Goal: Task Accomplishment & Management: Complete application form

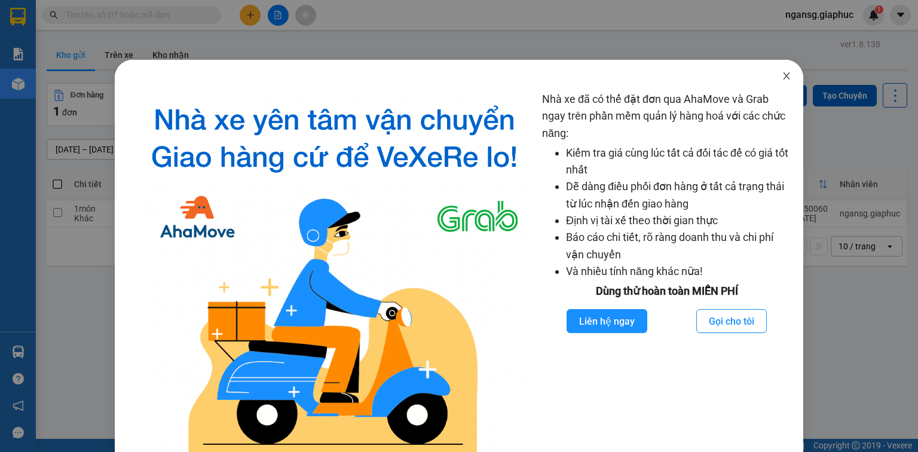
click at [785, 74] on span "Close" at bounding box center [786, 76] width 33 height 33
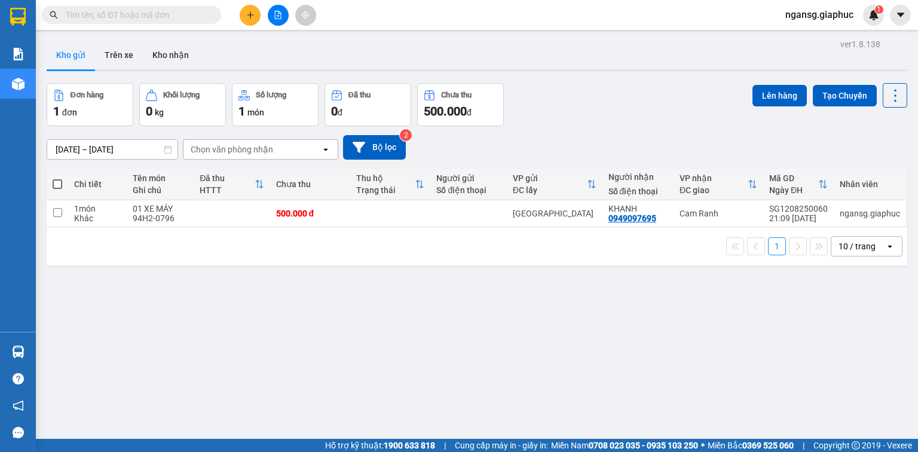
click at [246, 20] on button at bounding box center [250, 15] width 21 height 21
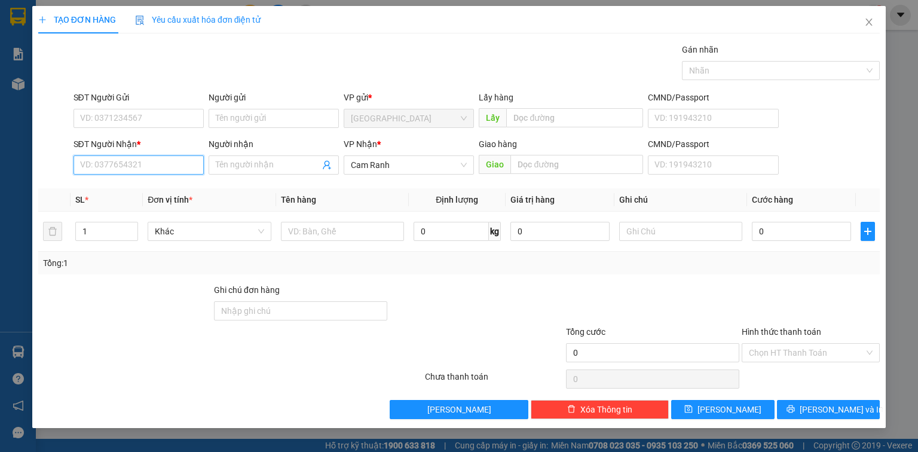
click at [158, 163] on input "SĐT Người Nhận *" at bounding box center [139, 164] width 130 height 19
click at [129, 165] on input "SĐT Người Nhận *" at bounding box center [139, 164] width 130 height 19
click at [167, 179] on div "0935751749 - A ĐỊNH" at bounding box center [139, 188] width 130 height 19
type input "0935751749"
type input "A ĐỊNH"
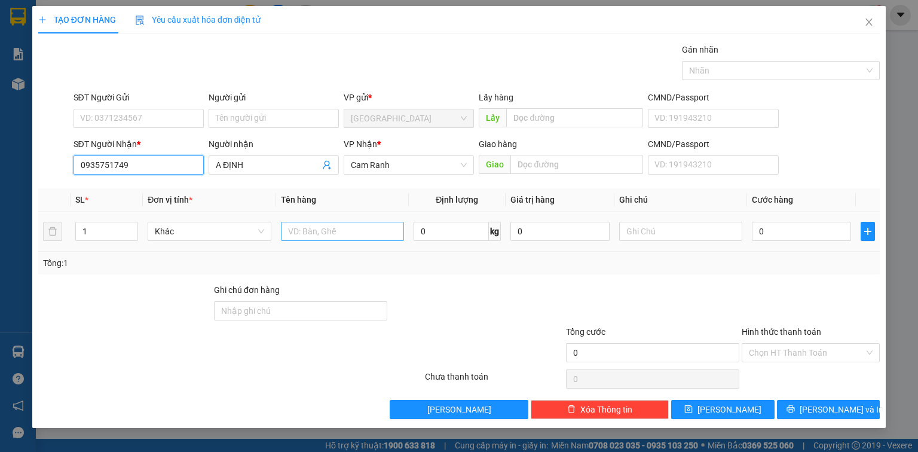
type input "0935751749"
click at [310, 237] on input "text" at bounding box center [342, 231] width 123 height 19
type input "01 THÙNG"
click at [650, 323] on form "Ghi chú đơn hàng Tổng cước 0 Hình thức thanh toán Chọn HT Thanh Toán" at bounding box center [459, 325] width 842 height 84
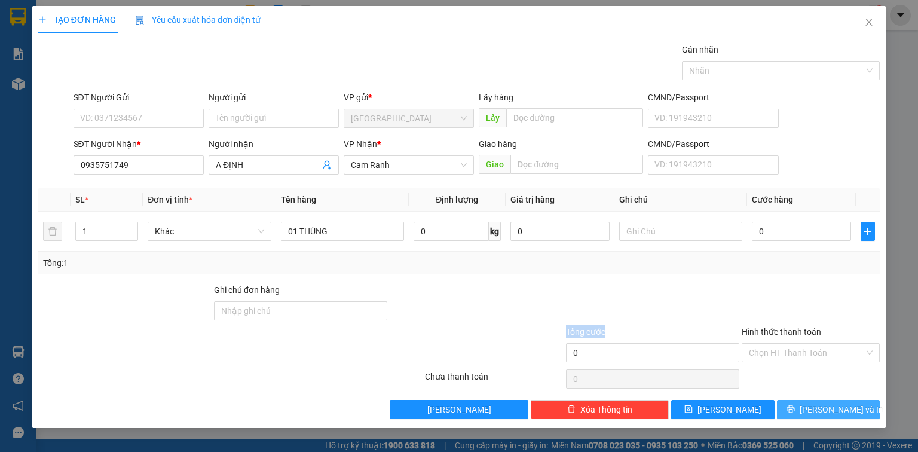
click at [851, 403] on span "[PERSON_NAME] và In" at bounding box center [842, 409] width 84 height 13
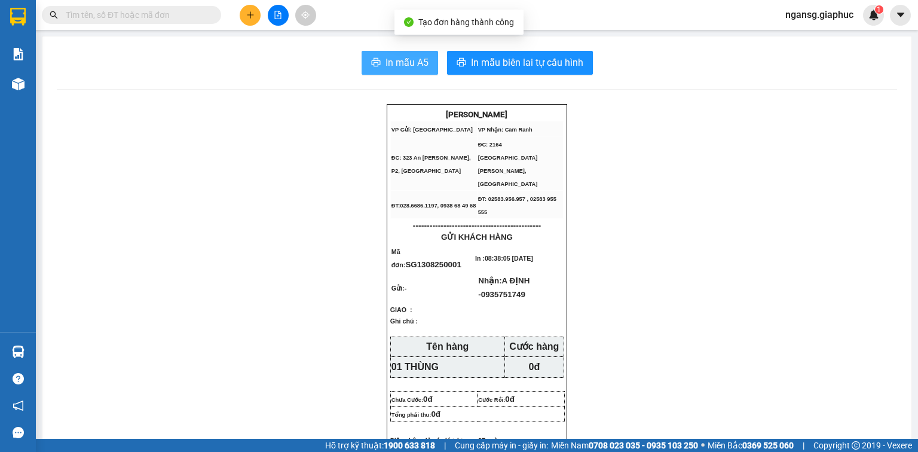
click at [371, 60] on icon "printer" at bounding box center [376, 62] width 10 height 10
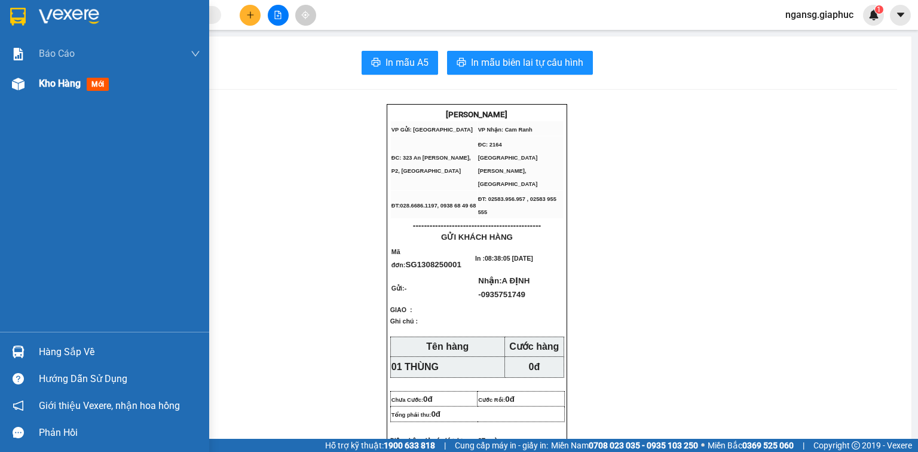
click at [50, 81] on span "Kho hàng" at bounding box center [60, 83] width 42 height 11
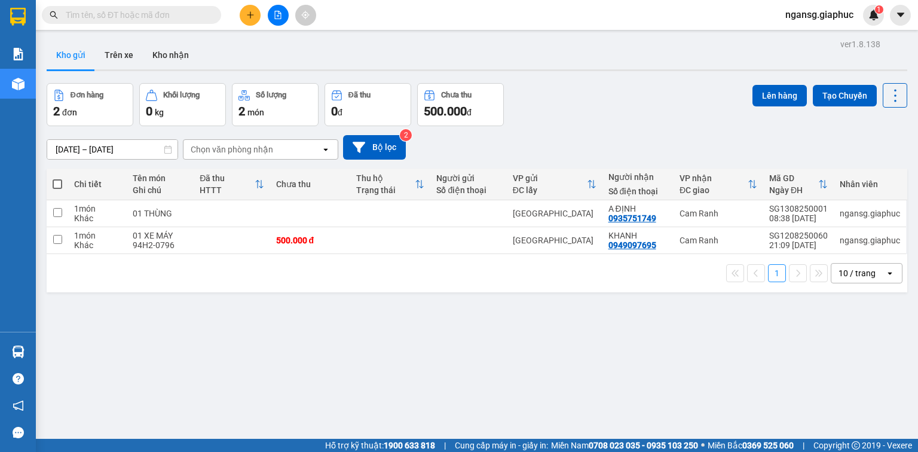
click at [594, 129] on div "[DATE] – [DATE] Press the down arrow key to interact with the calendar and sele…" at bounding box center [477, 147] width 861 height 42
click at [845, 274] on div "10 / trang" at bounding box center [857, 273] width 37 height 12
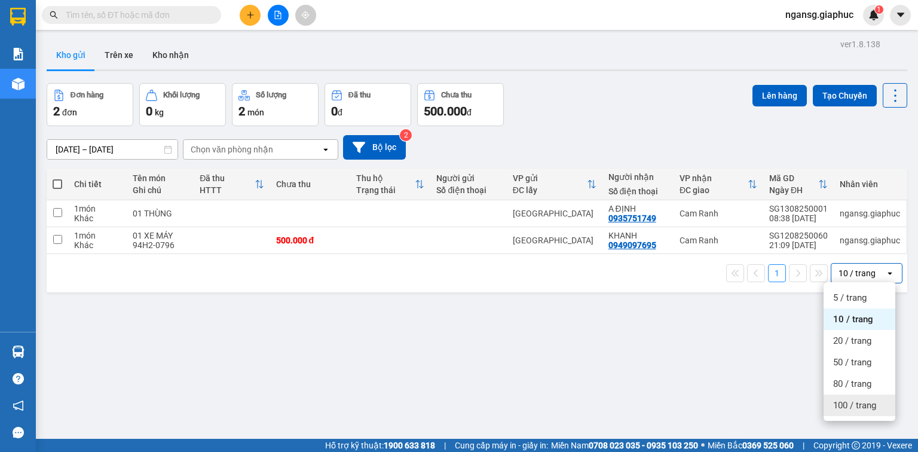
click at [859, 409] on span "100 / trang" at bounding box center [854, 405] width 43 height 12
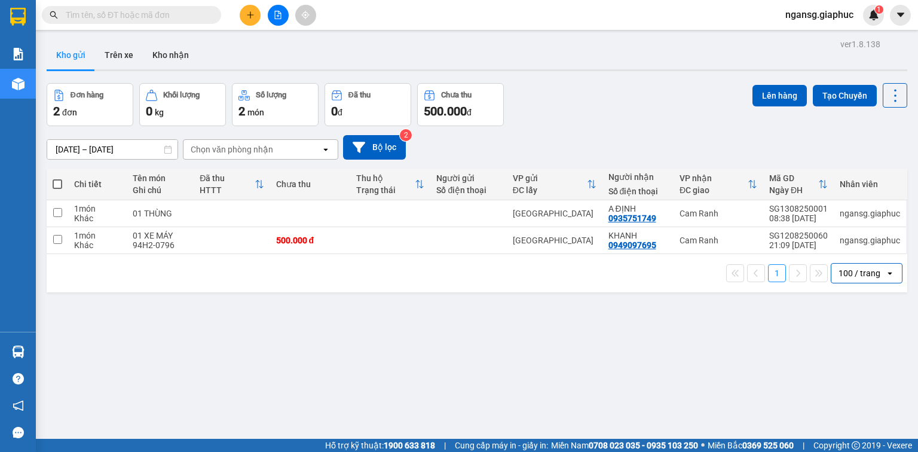
click at [564, 91] on div "Đơn hàng 2 đơn Khối lượng 0 kg Số lượng 2 món Đã thu 0 đ Chưa thu 500.000 đ Lên…" at bounding box center [477, 104] width 861 height 43
click at [593, 129] on div "[DATE] – [DATE] Press the down arrow key to interact with the calendar and sele…" at bounding box center [477, 147] width 861 height 42
click at [580, 128] on div "[DATE] – [DATE] Press the down arrow key to interact with the calendar and sele…" at bounding box center [477, 147] width 861 height 42
click at [249, 14] on icon "plus" at bounding box center [250, 14] width 7 height 1
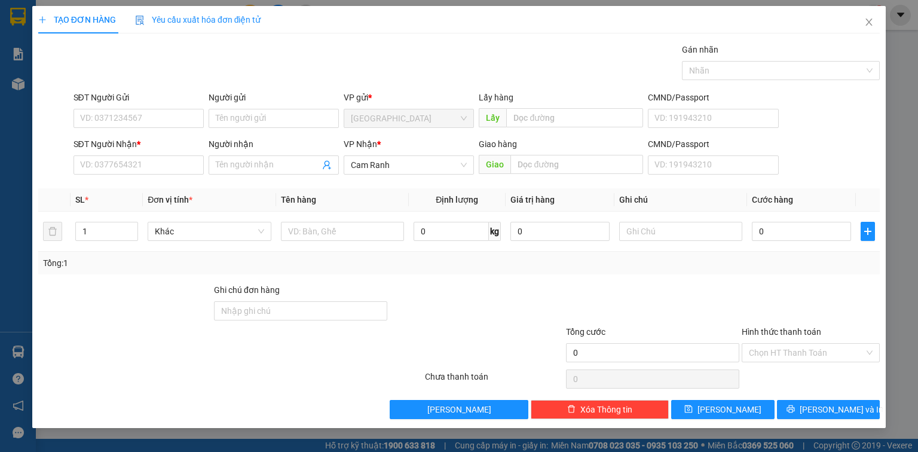
click at [805, 139] on div "SĐT Người Nhận * VD: 0377654321 Người nhận Tên người nhận VP Nhận * Cam Ranh Gi…" at bounding box center [477, 158] width 812 height 42
click at [829, 139] on div "SĐT Người Nhận * VD: 0377654321 Người nhận Tên người nhận VP Nhận * Cam Ranh Gi…" at bounding box center [477, 158] width 812 height 42
click at [170, 171] on input "SĐT Người Nhận *" at bounding box center [139, 164] width 130 height 19
click at [87, 169] on input "0385213201" at bounding box center [139, 164] width 130 height 19
click at [99, 170] on input "0385213201" at bounding box center [139, 164] width 130 height 19
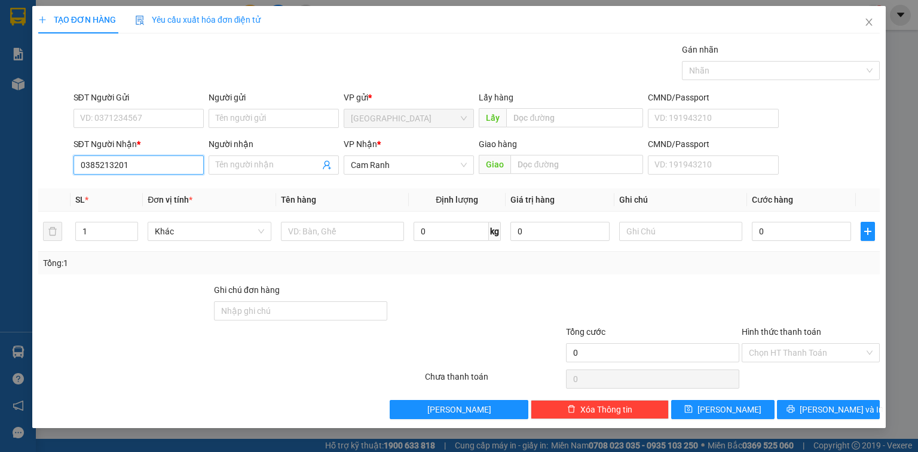
click at [99, 169] on input "0385213201" at bounding box center [139, 164] width 130 height 19
click at [115, 166] on input "0385213201" at bounding box center [139, 164] width 130 height 19
type input "0385213201"
click at [167, 174] on div "SĐT Người Nhận * 0385213201" at bounding box center [139, 158] width 130 height 42
click at [169, 169] on input "0385213201" at bounding box center [139, 164] width 130 height 19
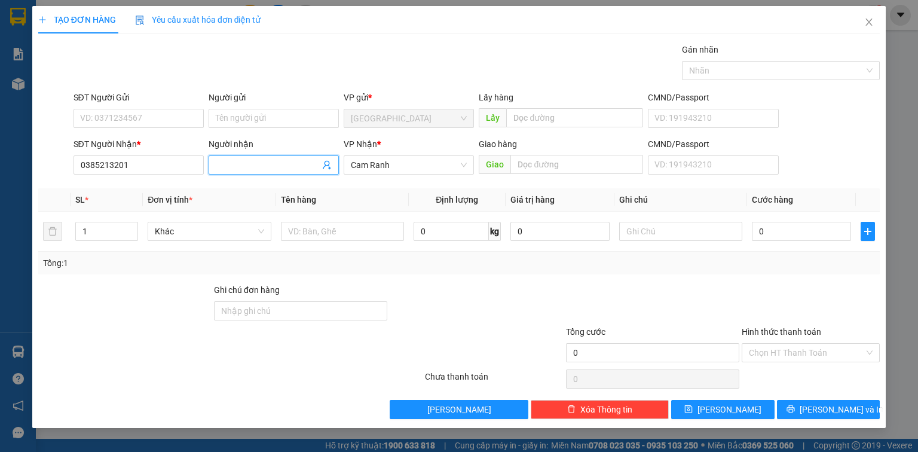
click at [273, 167] on input "Người nhận" at bounding box center [268, 164] width 104 height 13
type input "[PERSON_NAME]"
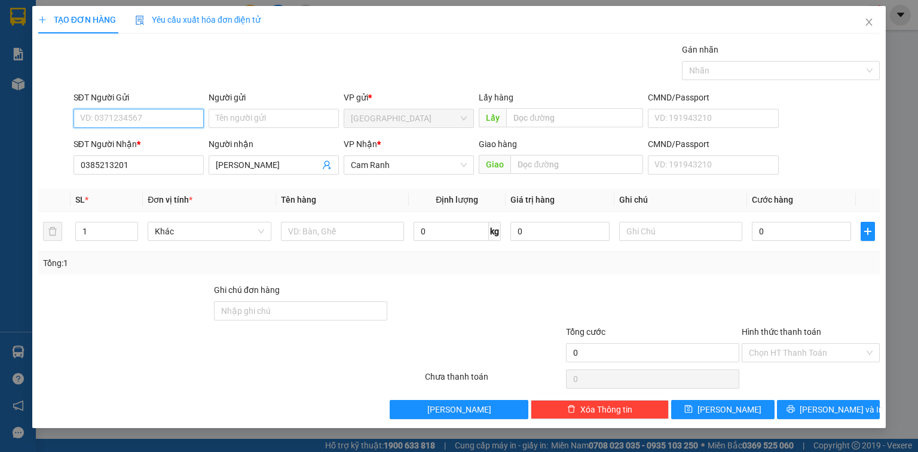
click at [136, 114] on input "SĐT Người Gửi" at bounding box center [139, 118] width 130 height 19
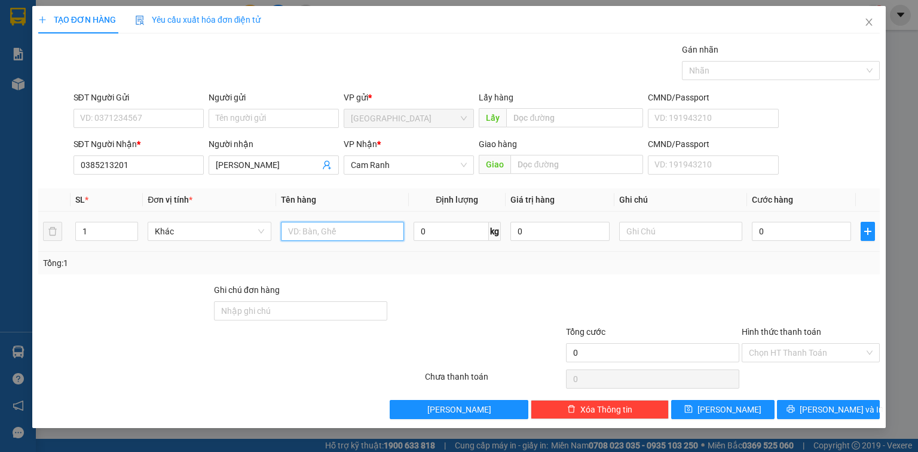
click at [314, 239] on input "text" at bounding box center [342, 231] width 123 height 19
type input "01 THÙNG XỐP"
click at [731, 294] on div at bounding box center [653, 304] width 176 height 42
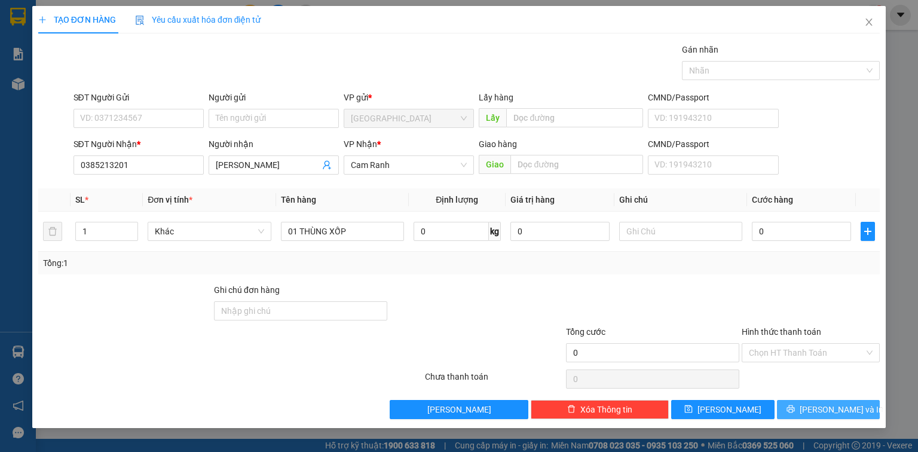
click at [789, 409] on button "[PERSON_NAME] và In" at bounding box center [828, 409] width 103 height 19
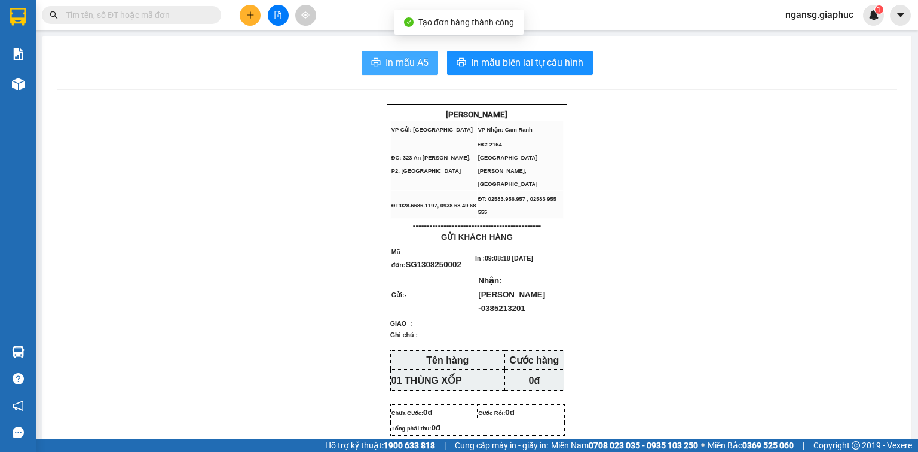
click at [402, 69] on span "In mẫu A5" at bounding box center [407, 62] width 43 height 15
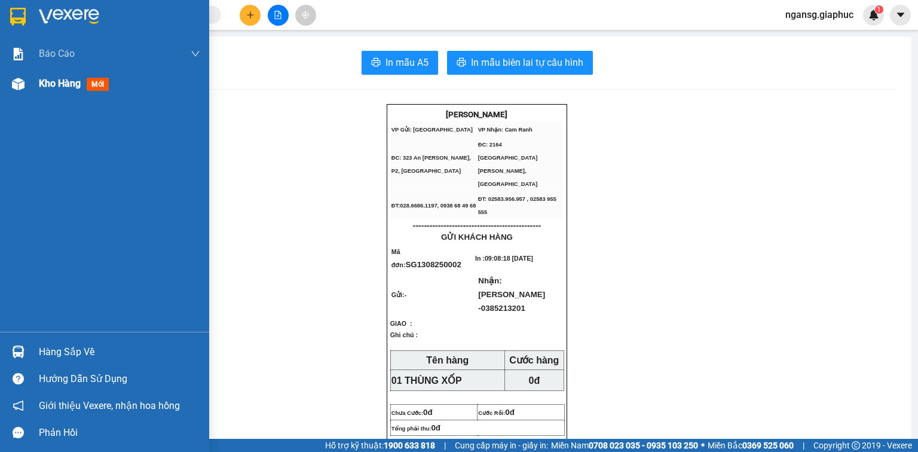
click at [51, 88] on span "Kho hàng" at bounding box center [60, 83] width 42 height 11
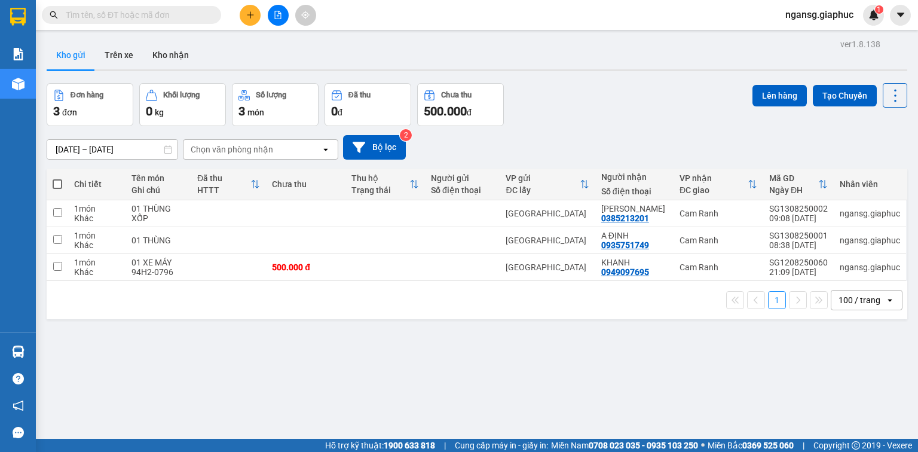
click at [594, 103] on div "Đơn hàng 3 đơn Khối lượng 0 kg Số lượng 3 món Đã thu 0 đ Chưa thu 500.000 đ Lên…" at bounding box center [477, 104] width 861 height 43
click at [629, 127] on div "[DATE] – [DATE] Press the down arrow key to interact with the calendar and sele…" at bounding box center [477, 147] width 861 height 42
click at [793, 240] on div at bounding box center [841, 240] width 132 height 27
click at [809, 239] on icon at bounding box center [813, 240] width 8 height 8
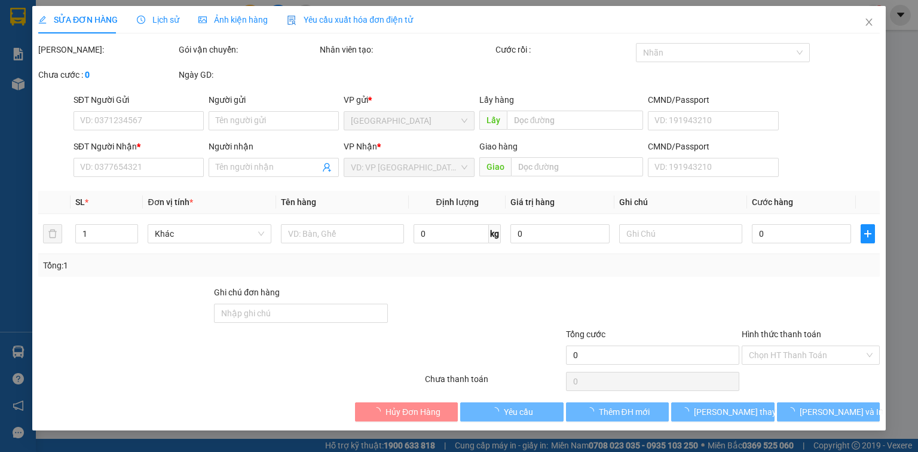
type input "0935751749"
type input "A ĐỊNH"
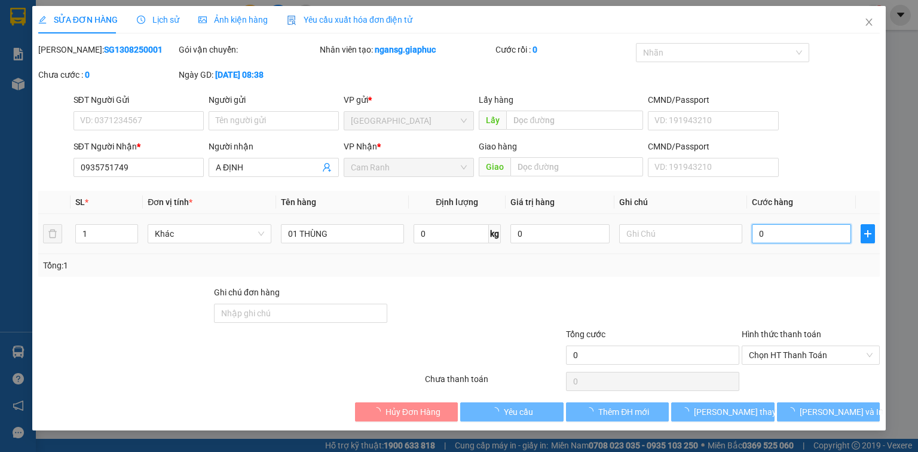
click at [791, 237] on input "0" at bounding box center [801, 233] width 99 height 19
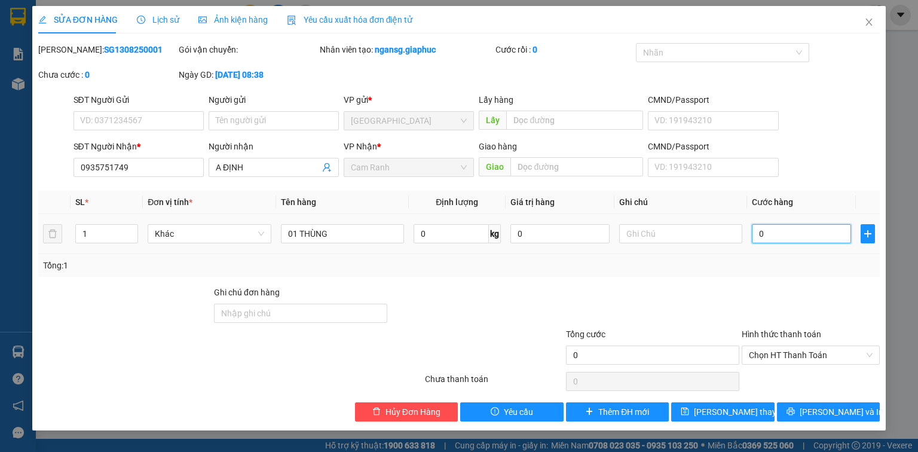
type input "1"
type input "12"
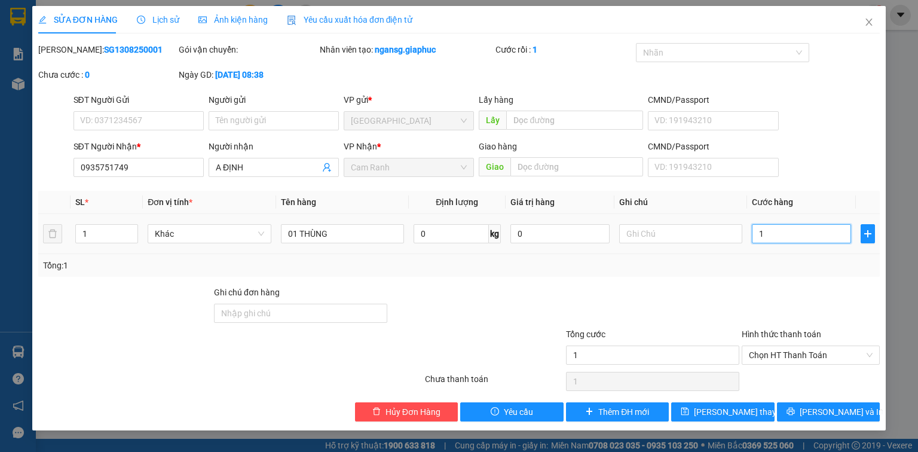
type input "12"
type input "120"
type input "120.000"
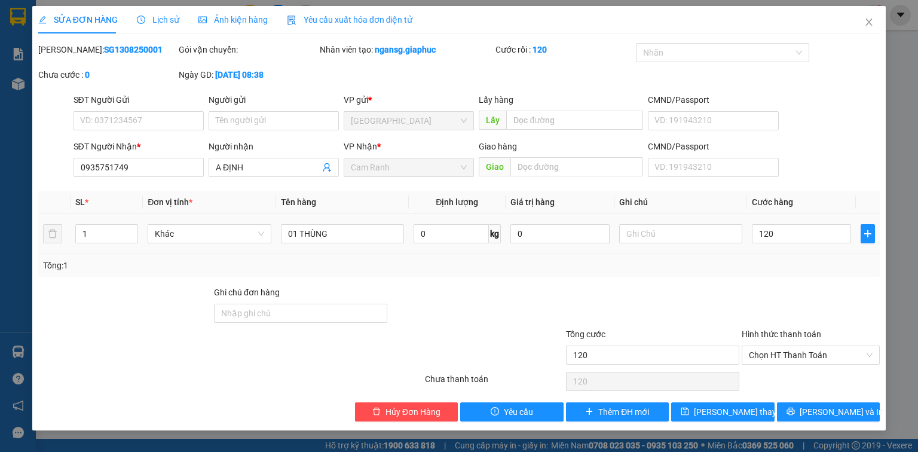
type input "120.000"
click at [806, 278] on div "Total Paid Fee 0 Total UnPaid Fee 0 Cash Collection Total Fee Mã ĐH: SG13082500…" at bounding box center [459, 232] width 842 height 378
drag, startPoint x: 755, startPoint y: 409, endPoint x: 753, endPoint y: 393, distance: 16.8
click at [754, 409] on button "[PERSON_NAME] thay đổi" at bounding box center [722, 411] width 103 height 19
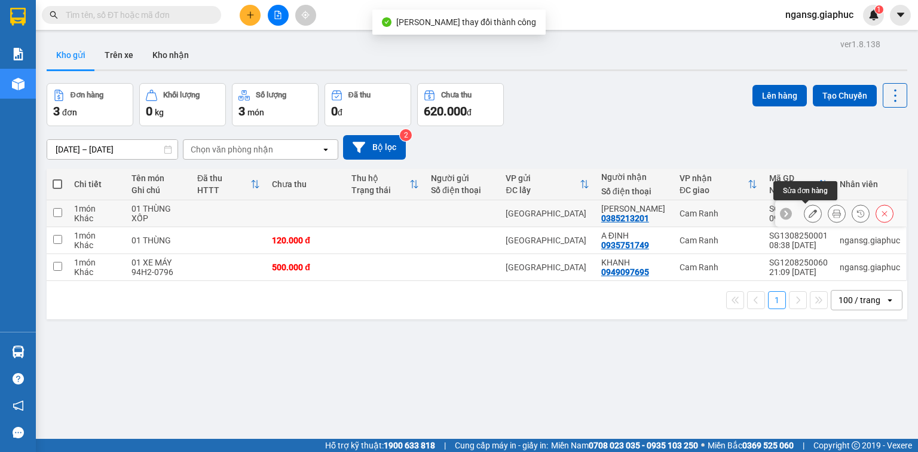
click at [809, 210] on icon at bounding box center [813, 213] width 8 height 8
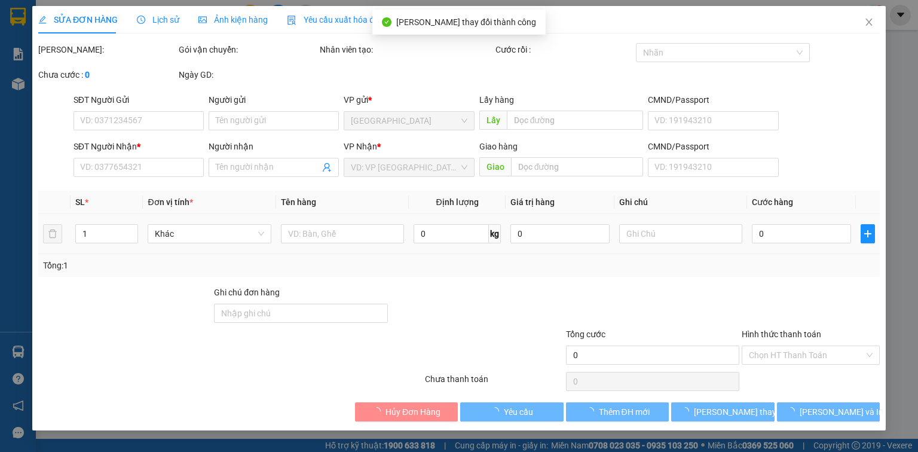
type input "0385213201"
type input "[PERSON_NAME]"
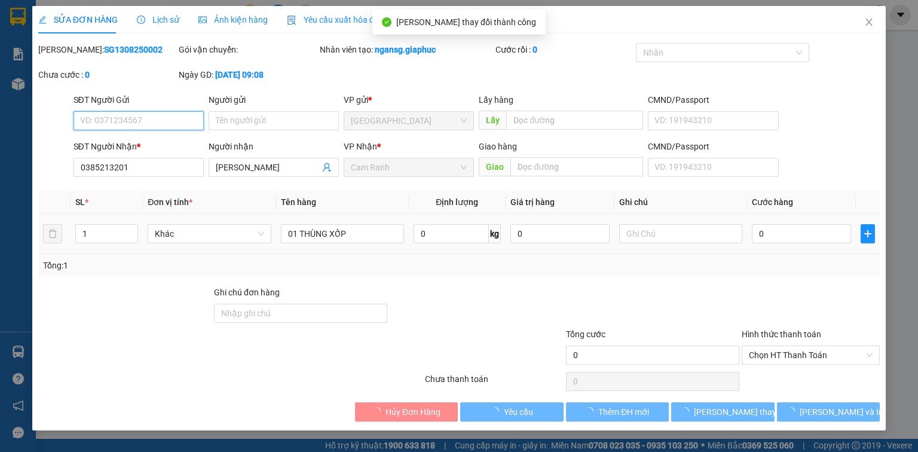
click at [778, 237] on input "0" at bounding box center [801, 233] width 99 height 19
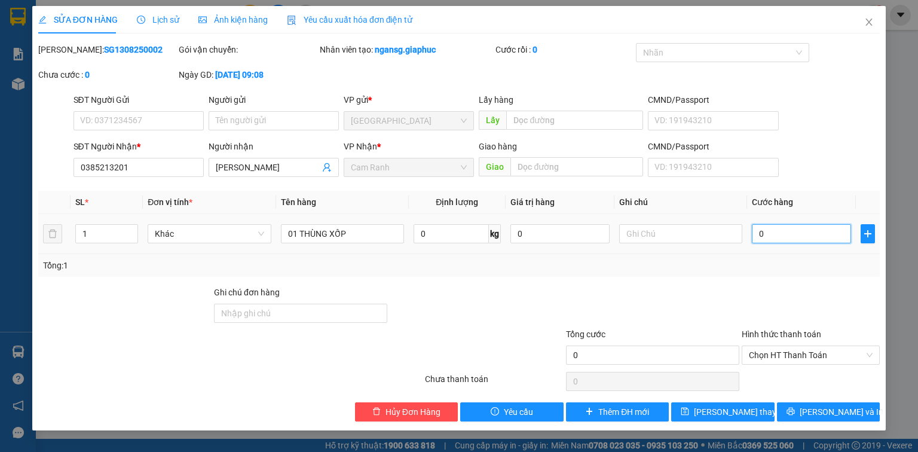
click at [778, 237] on input "0" at bounding box center [801, 233] width 99 height 19
type input "1"
type input "15"
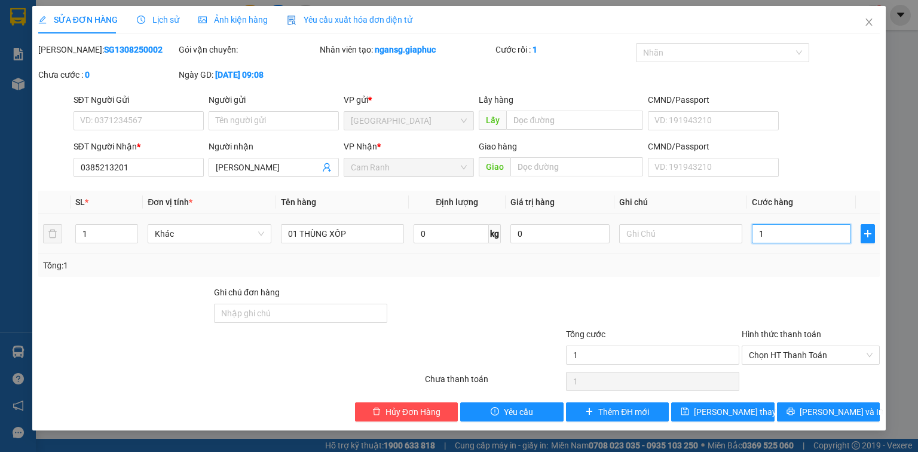
type input "15"
type input "150"
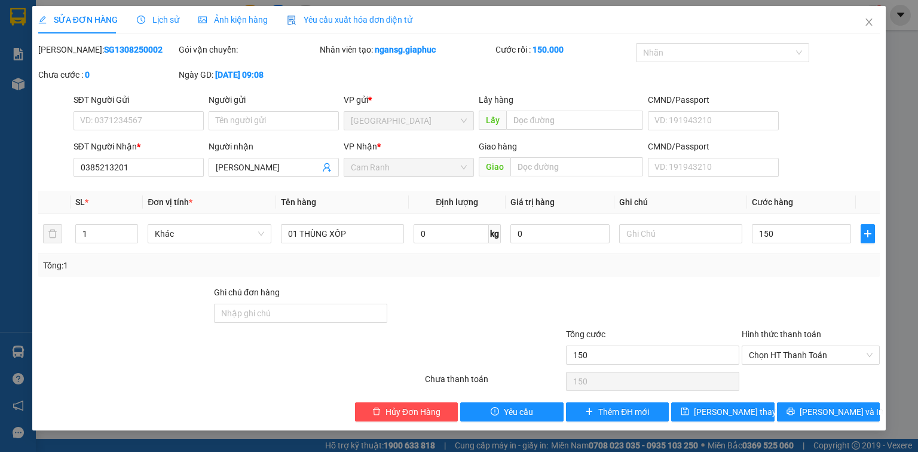
type input "150.000"
click at [836, 263] on div "Tổng: 1" at bounding box center [459, 265] width 832 height 13
click at [744, 408] on span "[PERSON_NAME] thay đổi" at bounding box center [742, 411] width 96 height 13
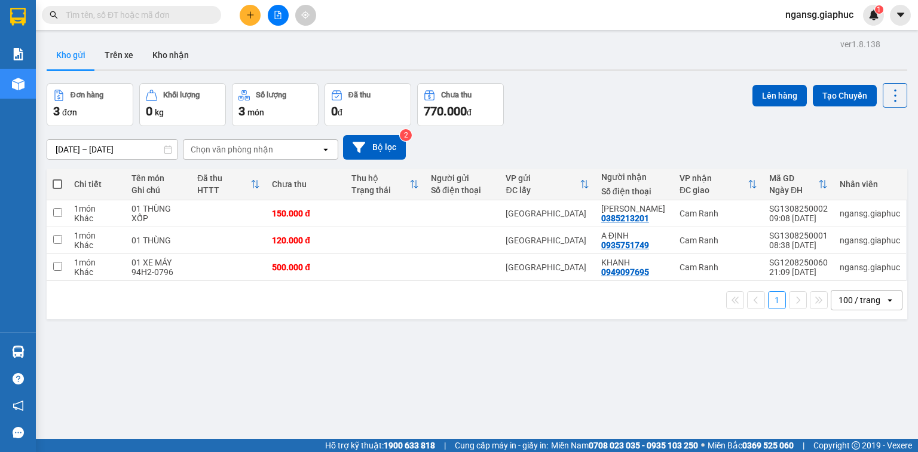
click at [241, 17] on button at bounding box center [250, 15] width 21 height 21
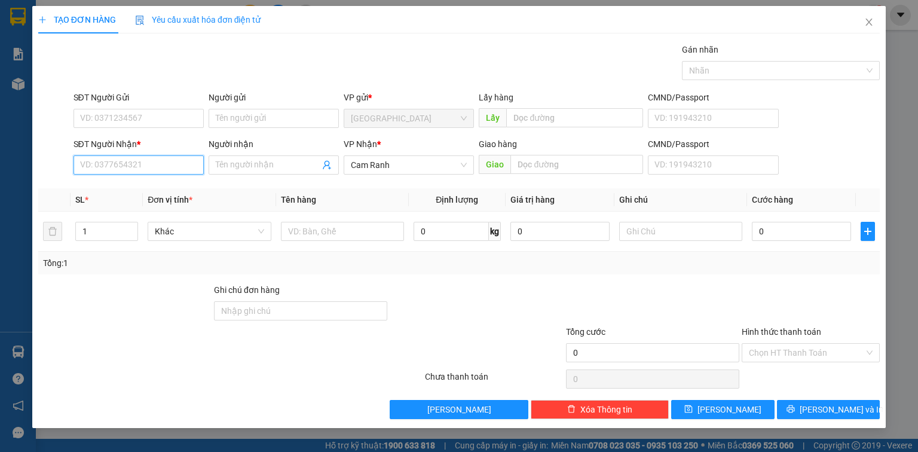
click at [127, 167] on input "SĐT Người Nhận *" at bounding box center [139, 164] width 130 height 19
click at [150, 167] on input "0399656399" at bounding box center [139, 164] width 130 height 19
click at [151, 167] on input "0399656399" at bounding box center [139, 164] width 130 height 19
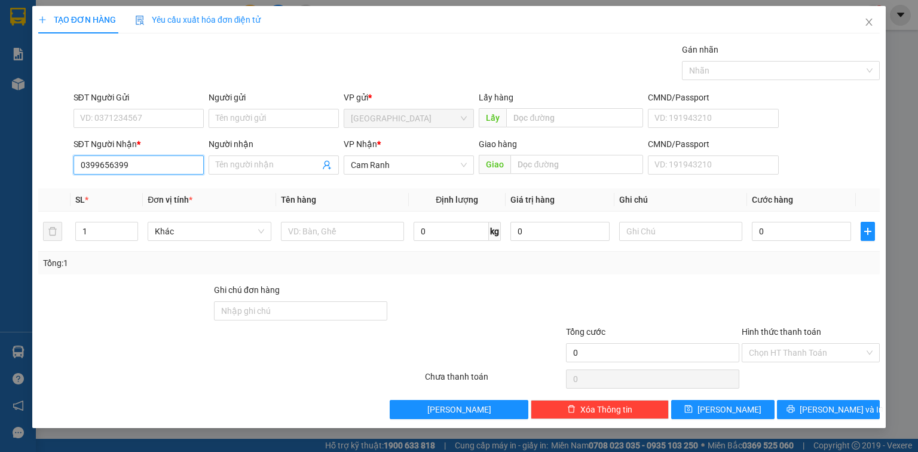
type input "0399656399"
drag, startPoint x: 176, startPoint y: 170, endPoint x: 64, endPoint y: 190, distance: 114.2
click at [64, 190] on div "Transit Pickup Surcharge Ids Transit Deliver Surcharge Ids Transit Deliver Surc…" at bounding box center [459, 231] width 842 height 376
click at [81, 189] on div "0399565399 - TÝ" at bounding box center [139, 188] width 116 height 13
type input "0399565399"
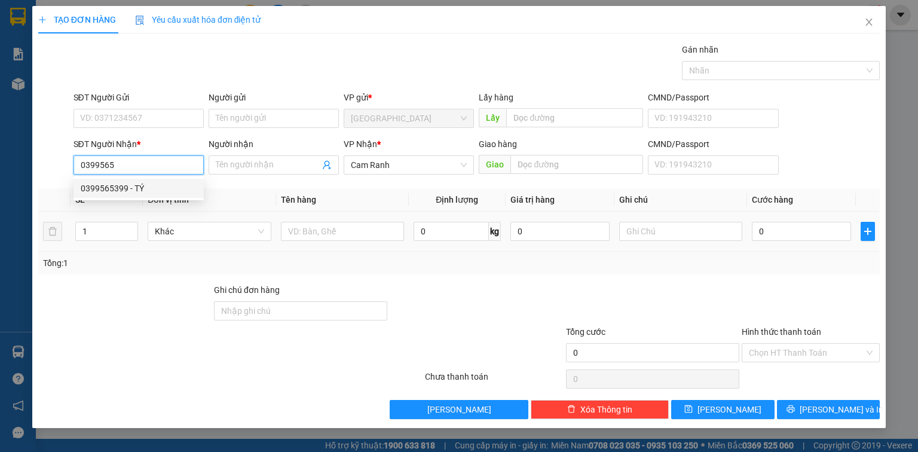
type input "TÝ"
type input "0399565399"
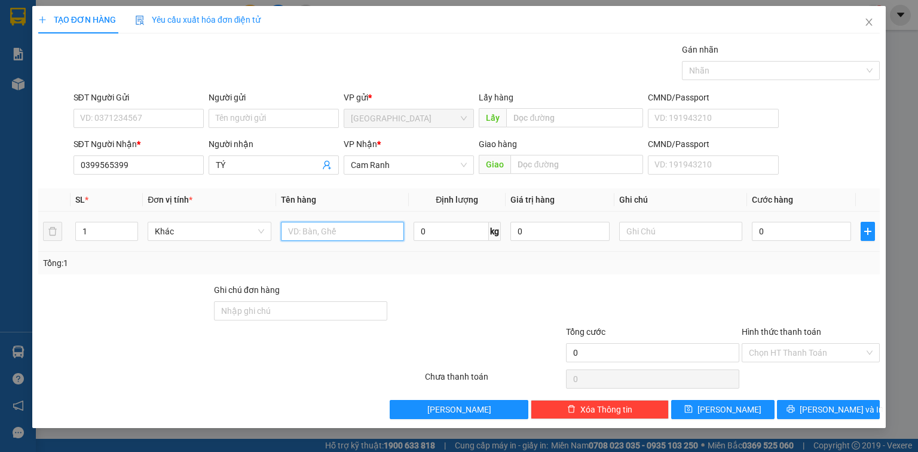
click at [284, 238] on input "text" at bounding box center [342, 231] width 123 height 19
type input "01 GIỎ"
click at [662, 298] on div at bounding box center [653, 304] width 176 height 42
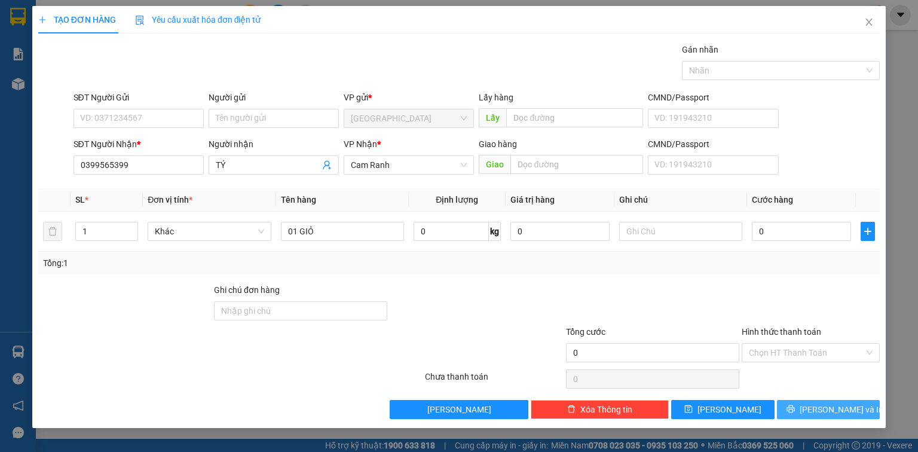
click at [828, 411] on span "[PERSON_NAME] và In" at bounding box center [842, 409] width 84 height 13
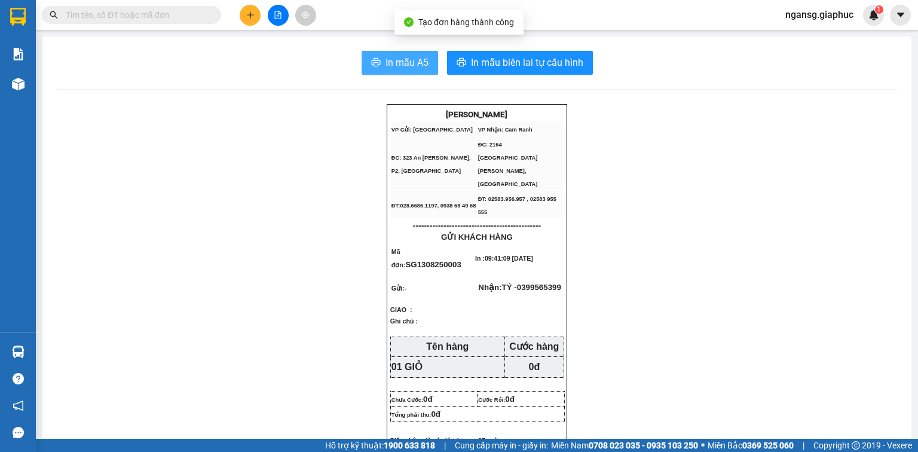
click at [386, 56] on span "In mẫu A5" at bounding box center [407, 62] width 43 height 15
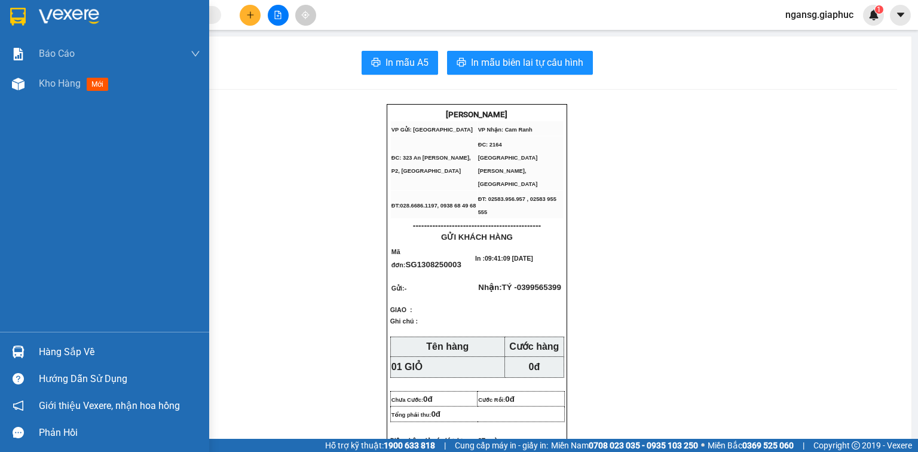
click at [0, 121] on div "Báo cáo Mẫu 1: Báo cáo dòng tiền theo nhân viên Mẫu 2: Thống kê đơn hàng theo n…" at bounding box center [104, 185] width 209 height 293
click at [50, 83] on span "Kho hàng" at bounding box center [60, 83] width 42 height 11
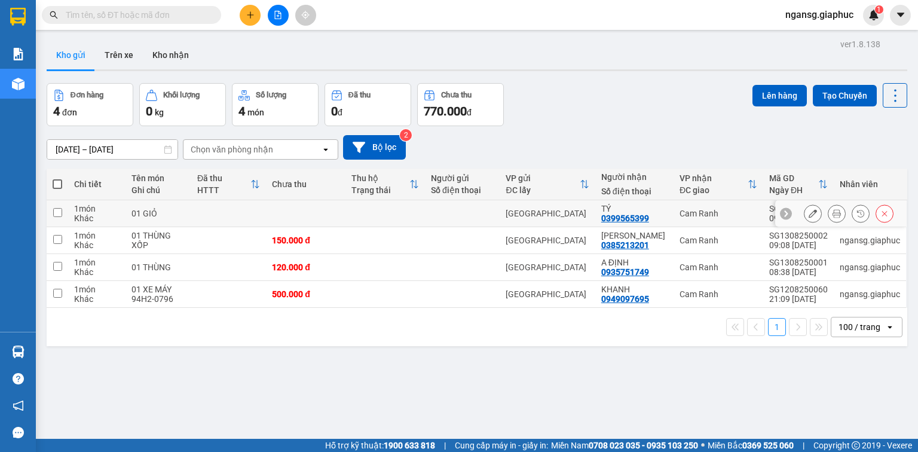
click at [809, 212] on icon at bounding box center [813, 213] width 8 height 8
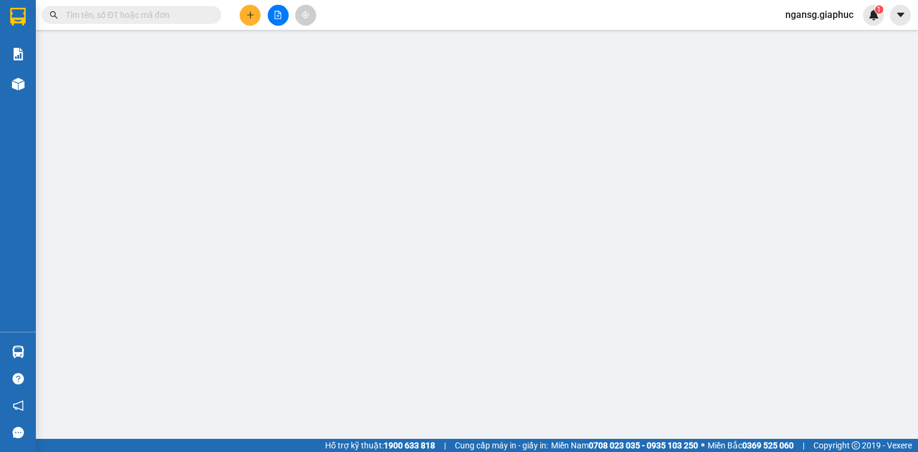
type input "0399565399"
type input "TÝ"
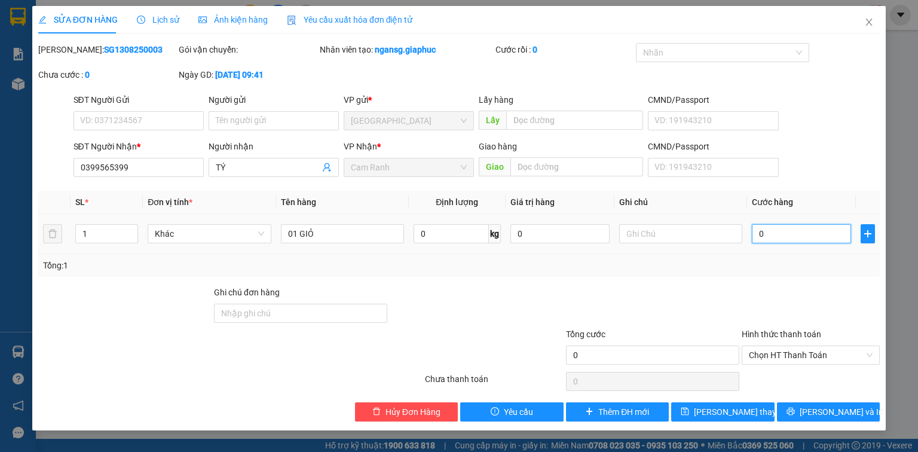
click at [787, 232] on input "0" at bounding box center [801, 233] width 99 height 19
type input "3"
type input "30"
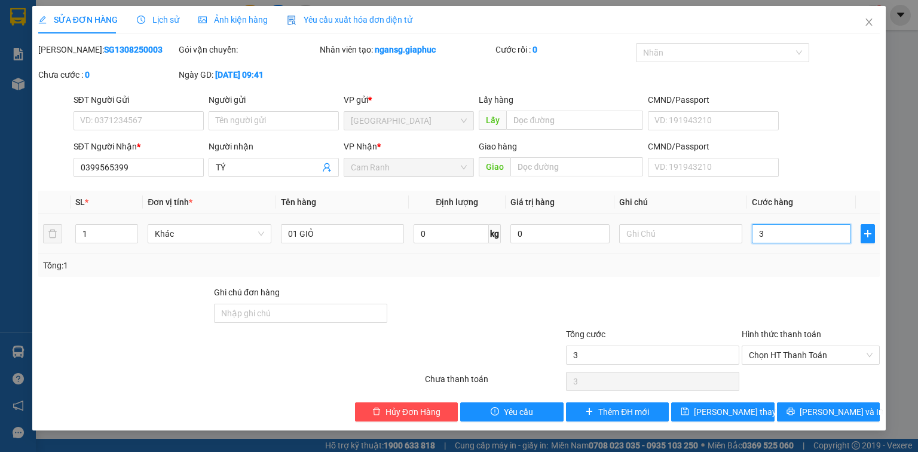
type input "30"
type input "30.000"
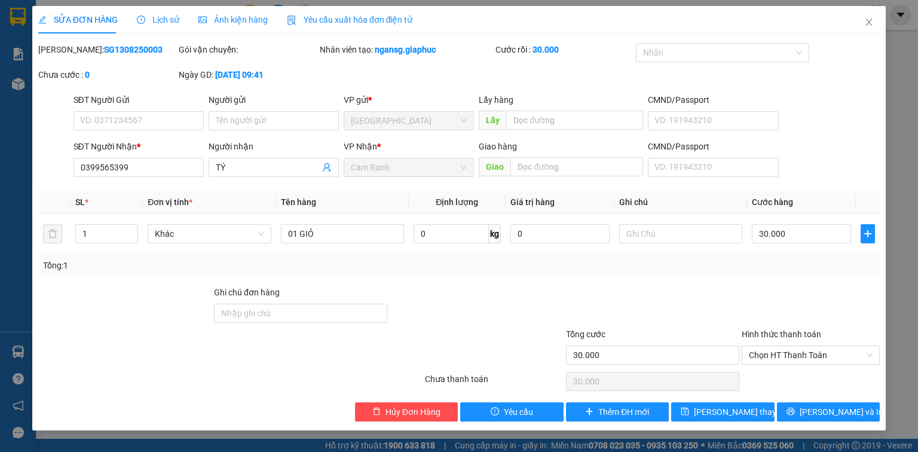
click at [781, 283] on div "Total Paid Fee 0 Total UnPaid Fee 0 Cash Collection Total Fee Mã ĐH: SG13082500…" at bounding box center [459, 232] width 842 height 378
click at [727, 407] on span "[PERSON_NAME] thay đổi" at bounding box center [742, 411] width 96 height 13
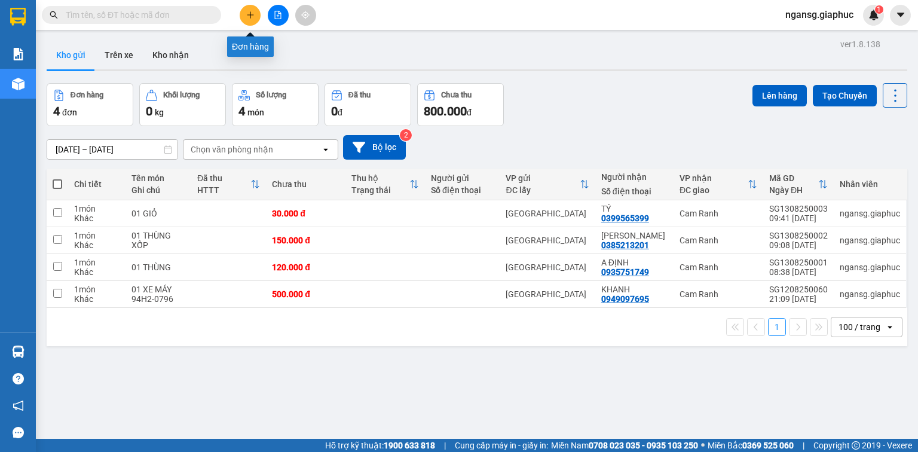
click at [247, 21] on button at bounding box center [250, 15] width 21 height 21
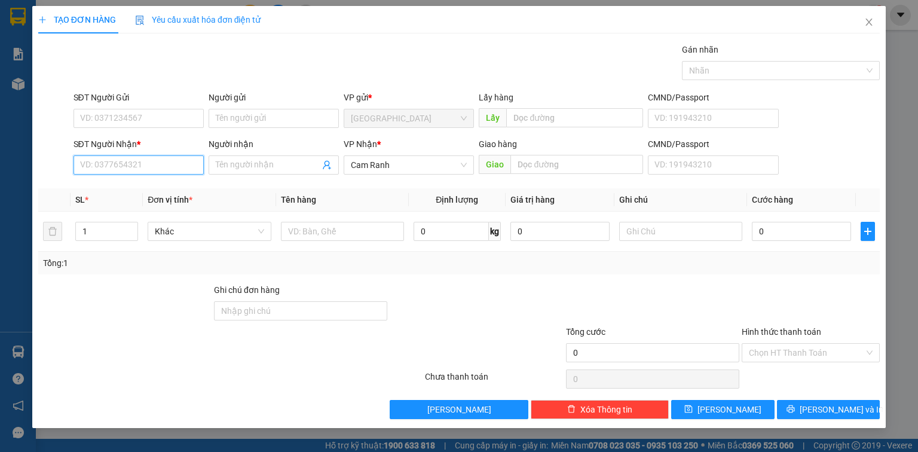
click at [156, 167] on input "SĐT Người Nhận *" at bounding box center [139, 164] width 130 height 19
click at [164, 194] on div "0935751749 - A ĐỊNH" at bounding box center [139, 188] width 116 height 13
type input "0935751749"
type input "A ĐỊNH"
type input "0935751749"
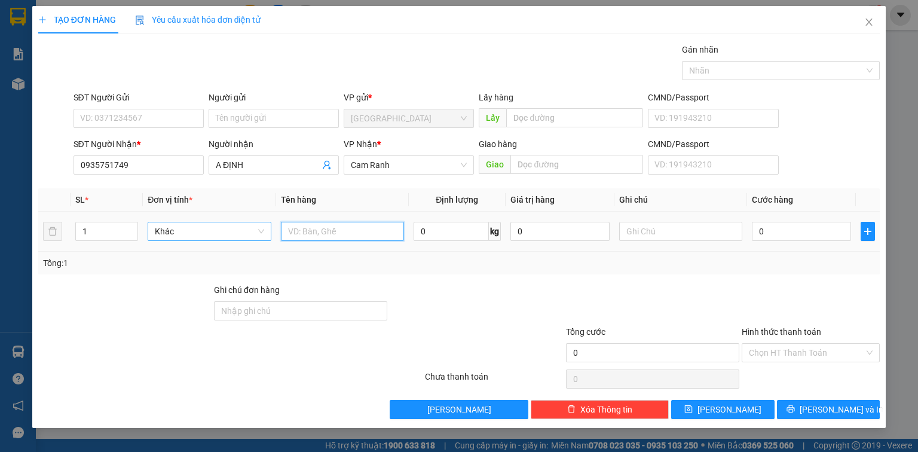
drag, startPoint x: 299, startPoint y: 227, endPoint x: 252, endPoint y: 228, distance: 47.8
click at [294, 222] on input "text" at bounding box center [342, 231] width 123 height 19
type input "01 THÙNG"
click at [494, 279] on div "Transit Pickup Surcharge Ids Transit Deliver Surcharge Ids Transit Deliver Surc…" at bounding box center [459, 231] width 842 height 376
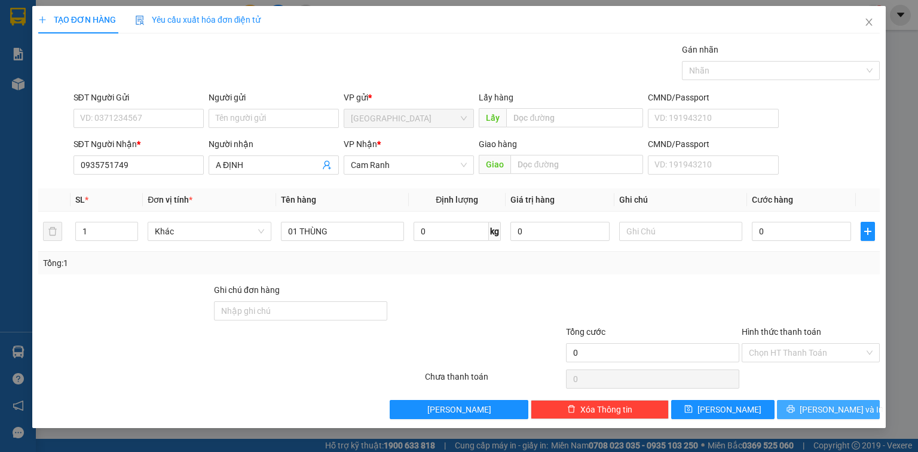
click at [798, 408] on button "[PERSON_NAME] và In" at bounding box center [828, 409] width 103 height 19
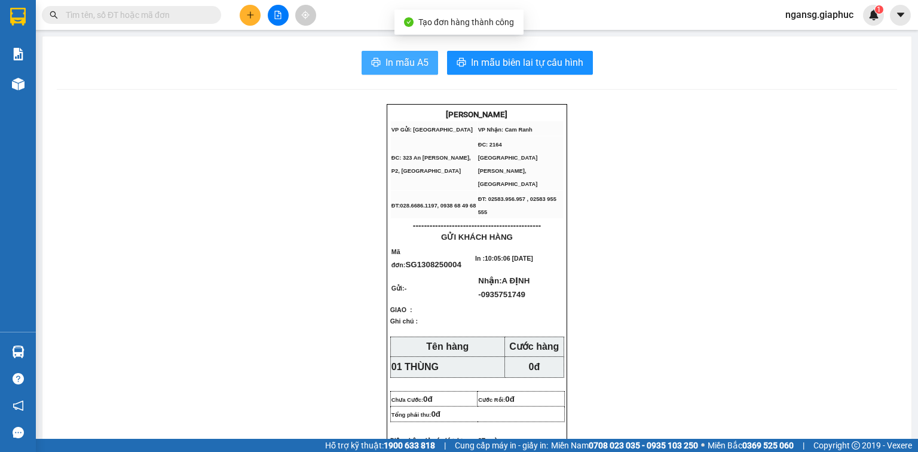
click at [387, 62] on span "In mẫu A5" at bounding box center [407, 62] width 43 height 15
click at [244, 14] on button at bounding box center [250, 15] width 21 height 21
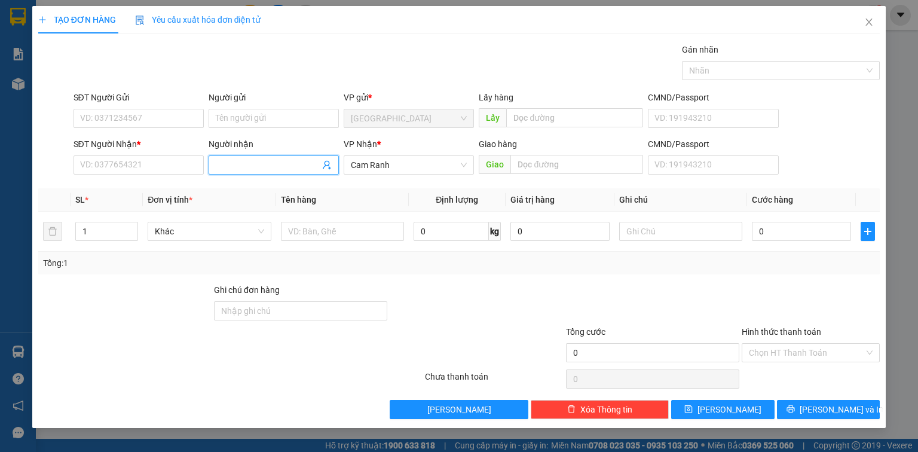
click at [246, 173] on span at bounding box center [274, 164] width 130 height 19
type input "CO CHU NHO"
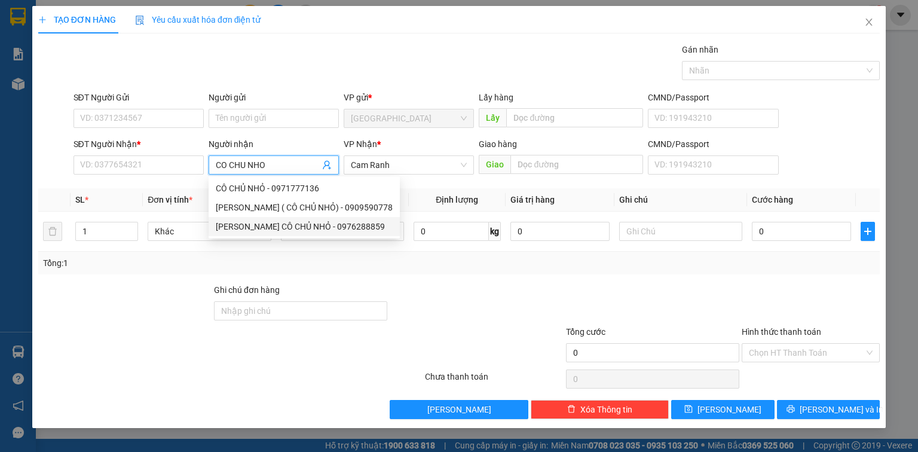
drag, startPoint x: 291, startPoint y: 228, endPoint x: 196, endPoint y: 228, distance: 94.4
click at [290, 228] on div "[PERSON_NAME] CÔ CHỦ NHỎ - 0976288859" at bounding box center [304, 226] width 177 height 13
type input "0976288859"
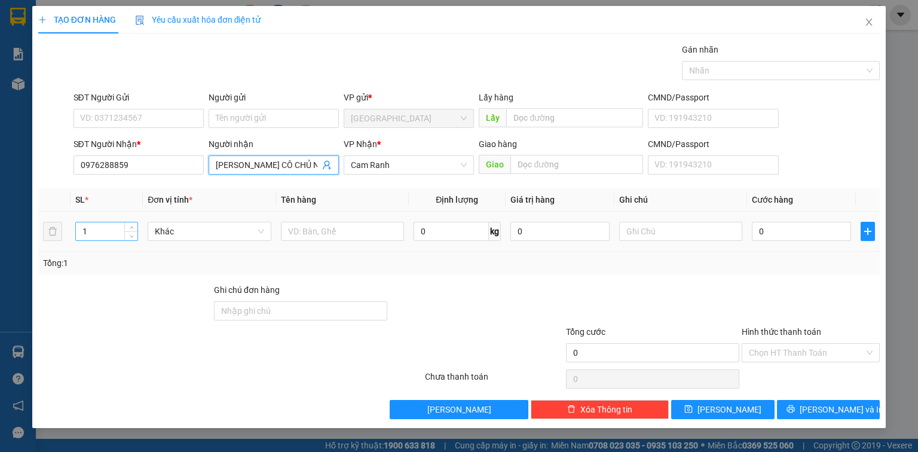
type input "[PERSON_NAME] CÔ CHỦ NHỎ"
click at [97, 225] on input "1" at bounding box center [107, 231] width 62 height 18
type input "7"
click at [299, 223] on input "text" at bounding box center [342, 231] width 123 height 19
type input "06 THÙNG 01 KIỆN"
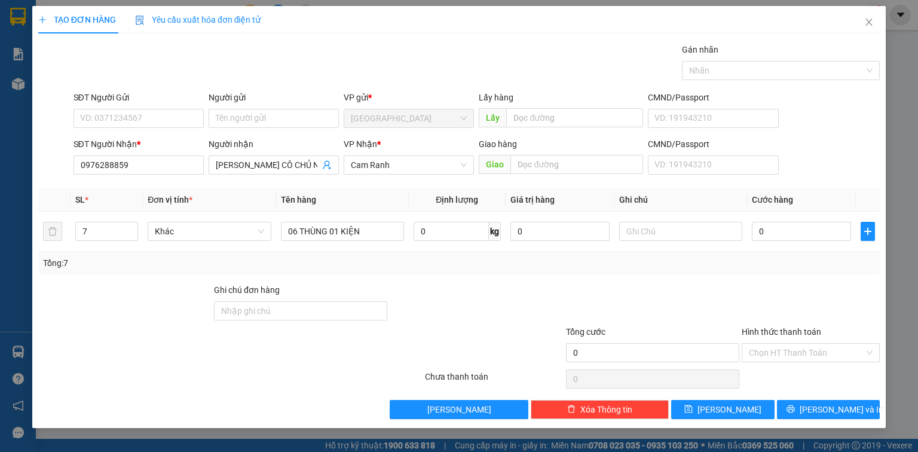
click at [435, 347] on div at bounding box center [494, 346] width 140 height 42
click at [783, 406] on button "[PERSON_NAME] và In" at bounding box center [828, 409] width 103 height 19
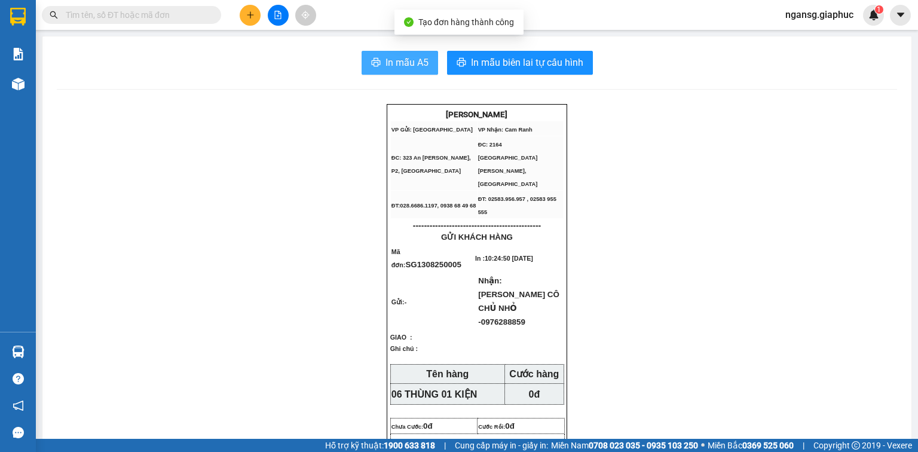
click at [415, 62] on span "In mẫu A5" at bounding box center [407, 62] width 43 height 15
click at [251, 12] on icon "plus" at bounding box center [250, 15] width 8 height 8
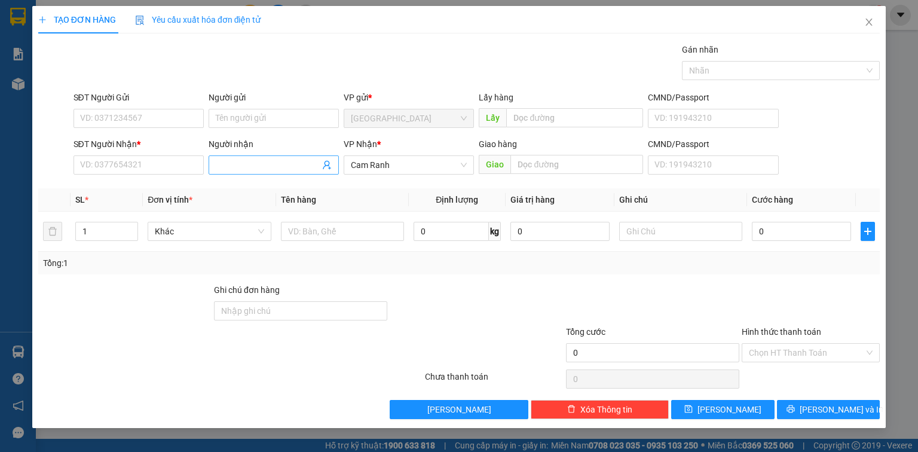
click at [239, 164] on input "Người nhận" at bounding box center [268, 164] width 104 height 13
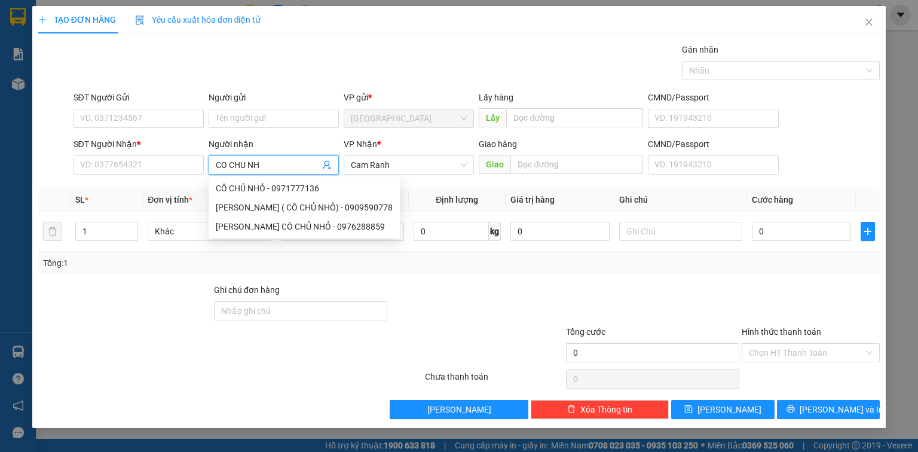
type input "CO CHU NHO"
click at [322, 230] on div "[PERSON_NAME] CÔ CHỦ NHỎ - 0976288859" at bounding box center [304, 226] width 177 height 13
type input "0976288859"
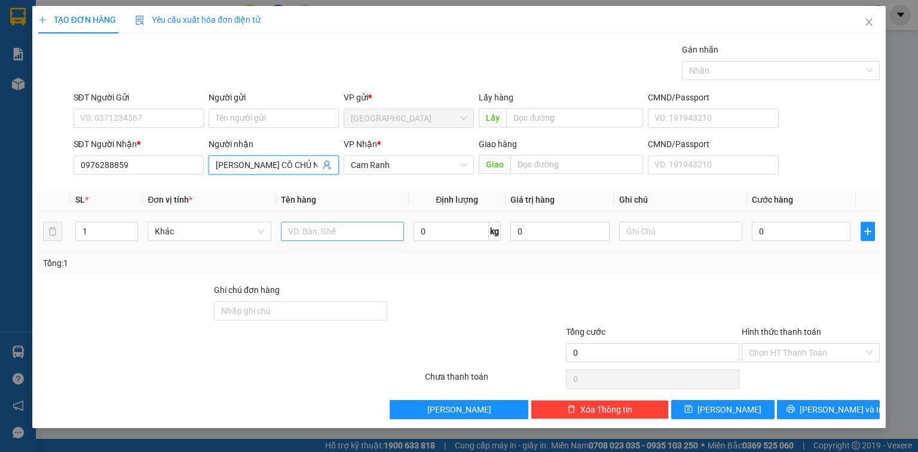
type input "[PERSON_NAME] CÔ CHỦ NHỎ"
drag, startPoint x: 344, startPoint y: 239, endPoint x: 338, endPoint y: 237, distance: 6.7
click at [339, 238] on input "text" at bounding box center [342, 231] width 123 height 19
type input "01 THÙNG"
drag, startPoint x: 561, startPoint y: 323, endPoint x: 586, endPoint y: 322, distance: 25.2
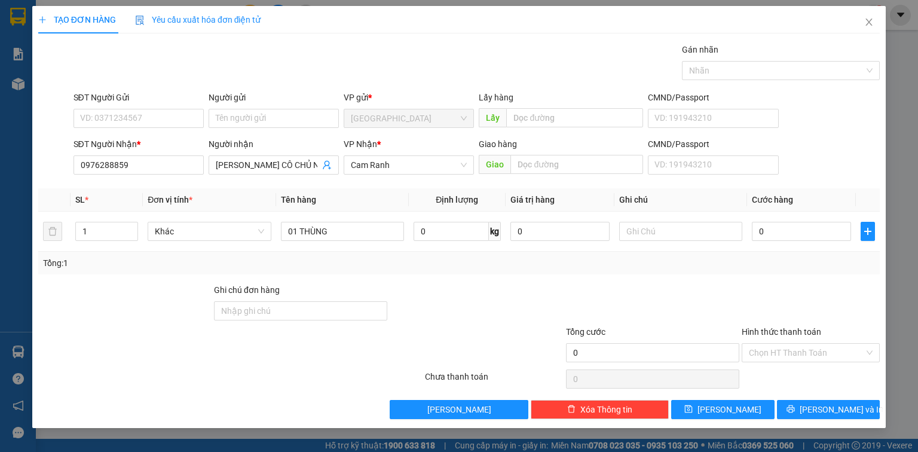
click at [561, 323] on form "Ghi chú đơn hàng Tổng cước 0 Hình thức thanh toán Chọn HT Thanh Toán" at bounding box center [459, 325] width 842 height 84
click at [790, 411] on button "[PERSON_NAME] và In" at bounding box center [828, 409] width 103 height 19
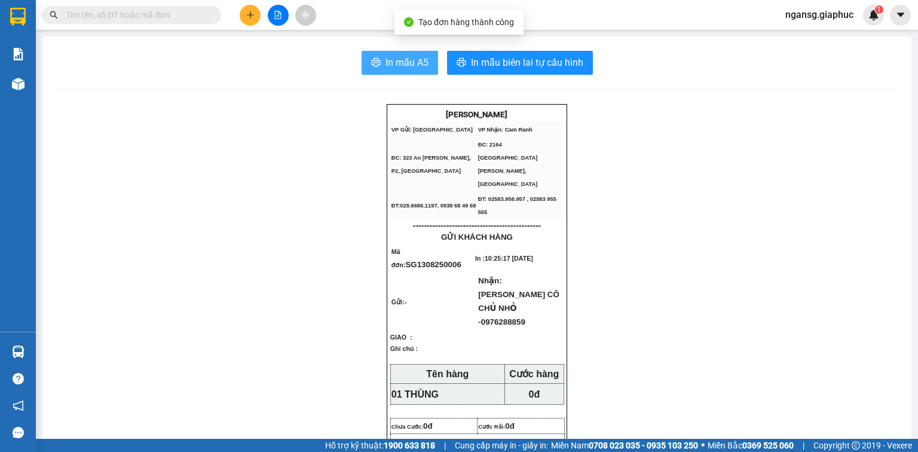
click at [411, 66] on span "In mẫu A5" at bounding box center [407, 62] width 43 height 15
click at [251, 11] on icon "plus" at bounding box center [250, 15] width 8 height 8
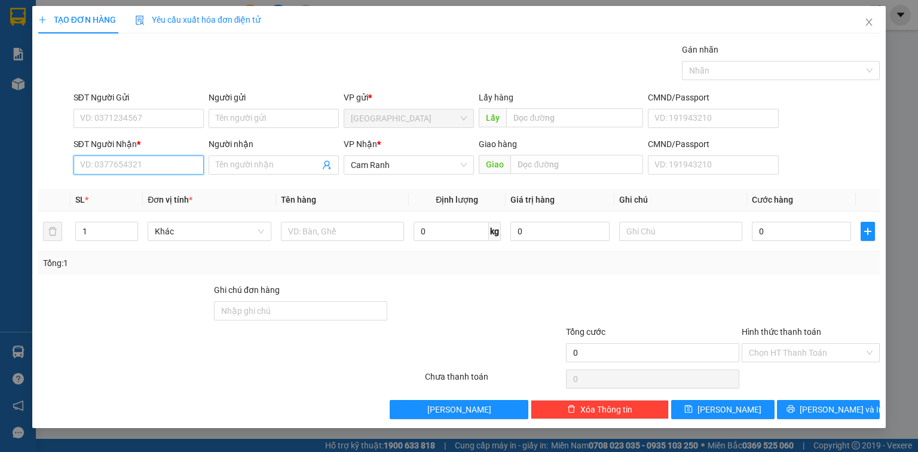
click at [144, 162] on input "SĐT Người Nhận *" at bounding box center [139, 164] width 130 height 19
type input "0912865598"
click at [160, 191] on div "0912865598 - [GEOGRAPHIC_DATA]" at bounding box center [148, 188] width 134 height 13
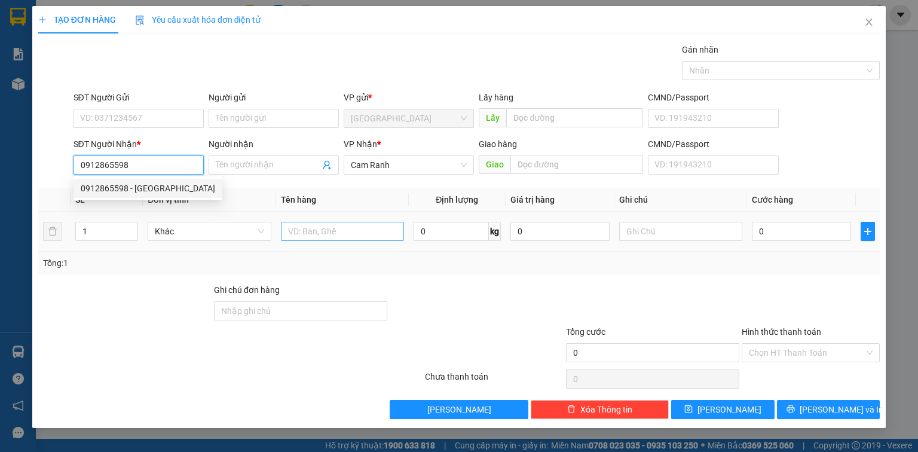
type input "MỸ DUNG"
type input "0912865598"
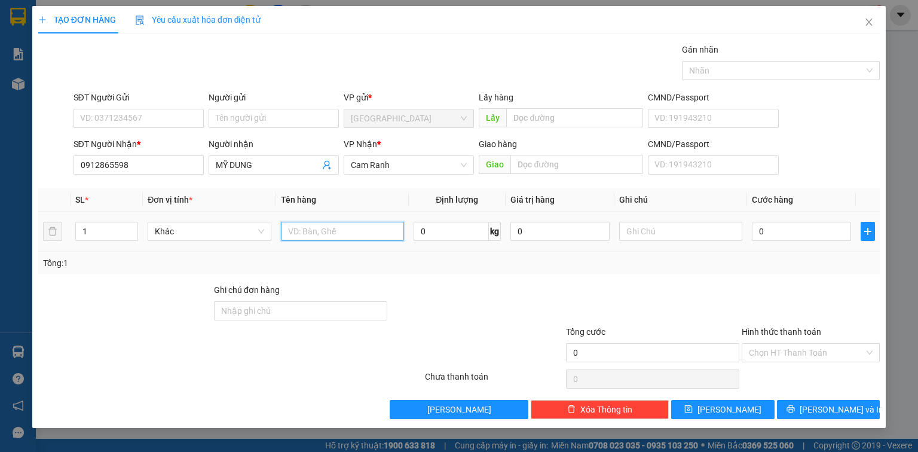
click at [326, 237] on input "text" at bounding box center [342, 231] width 123 height 19
type input "01 TÚI TRẮNG"
click at [505, 304] on div at bounding box center [477, 304] width 176 height 42
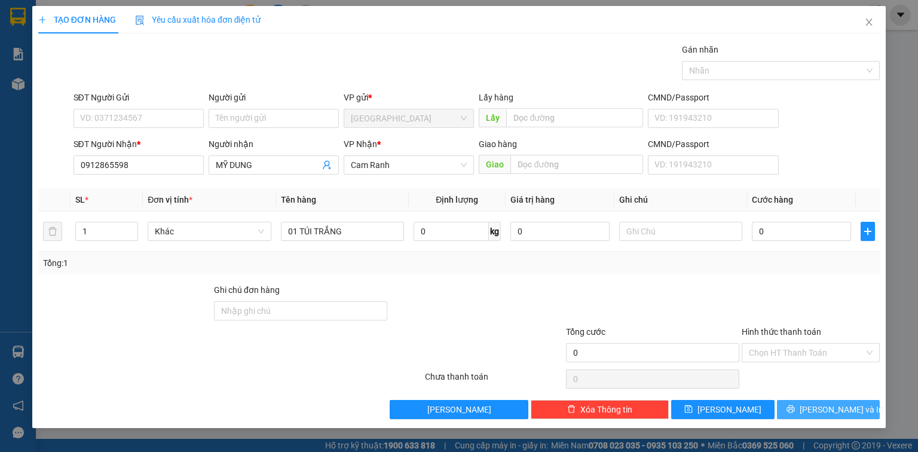
click at [799, 409] on button "[PERSON_NAME] và In" at bounding box center [828, 409] width 103 height 19
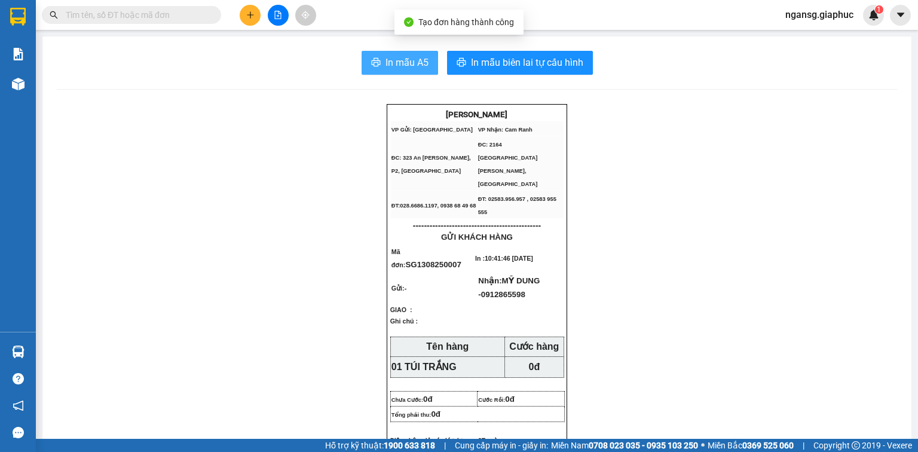
click at [371, 57] on button "In mẫu A5" at bounding box center [400, 63] width 77 height 24
drag, startPoint x: 692, startPoint y: 175, endPoint x: 624, endPoint y: 170, distance: 68.3
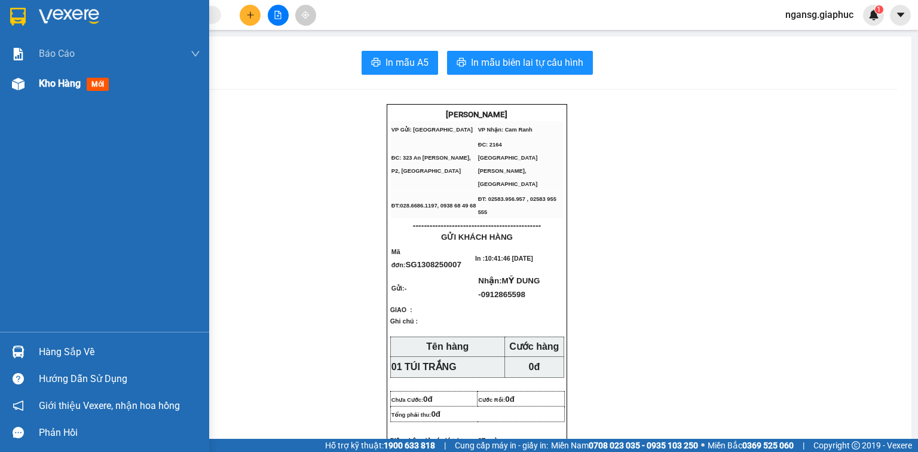
click at [59, 84] on span "Kho hàng" at bounding box center [60, 83] width 42 height 11
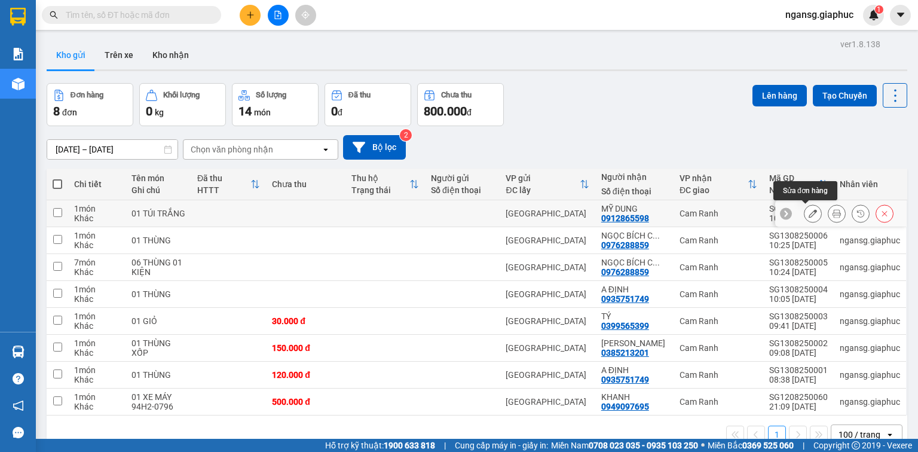
click at [805, 206] on button at bounding box center [813, 213] width 17 height 21
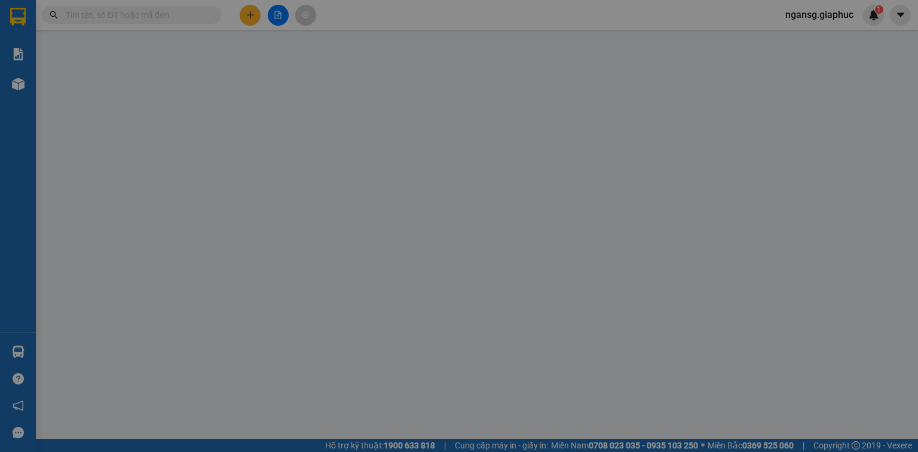
type input "0912865598"
type input "MỸ DUNG"
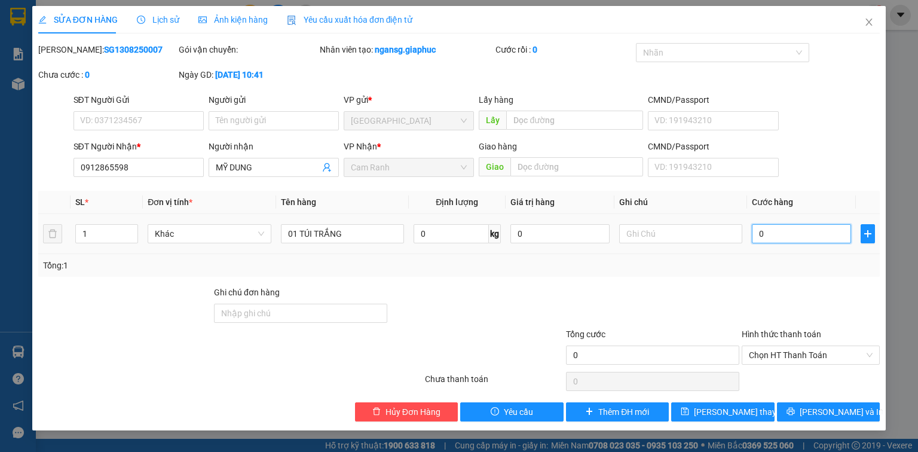
click at [799, 240] on input "0" at bounding box center [801, 233] width 99 height 19
type input "3"
type input "30"
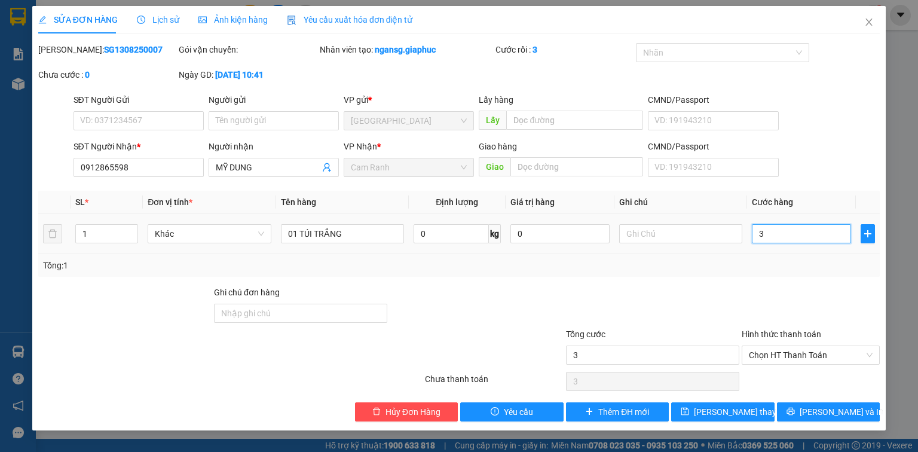
type input "30"
type input "30.000"
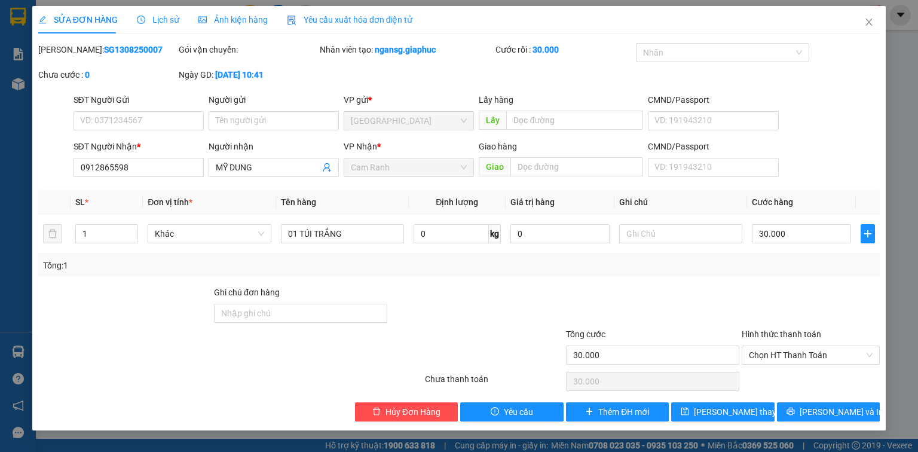
click at [764, 293] on div at bounding box center [811, 307] width 140 height 42
click at [708, 411] on span "[PERSON_NAME] thay đổi" at bounding box center [742, 411] width 96 height 13
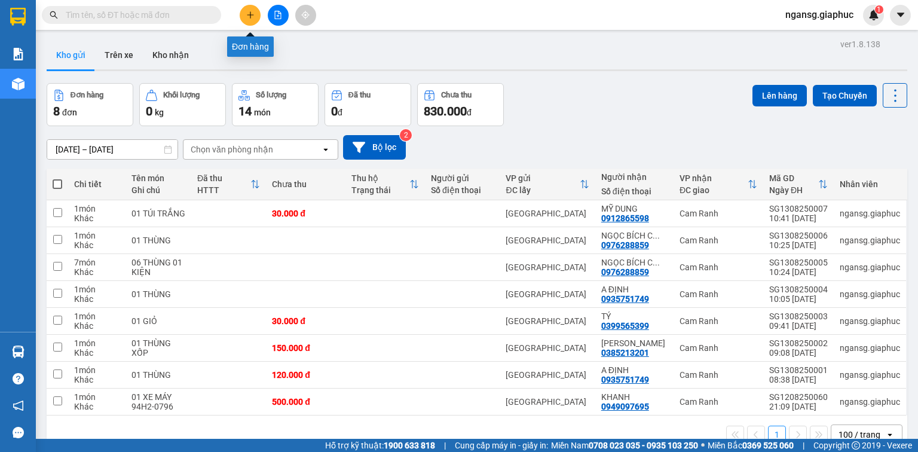
click at [249, 15] on icon "plus" at bounding box center [250, 15] width 8 height 8
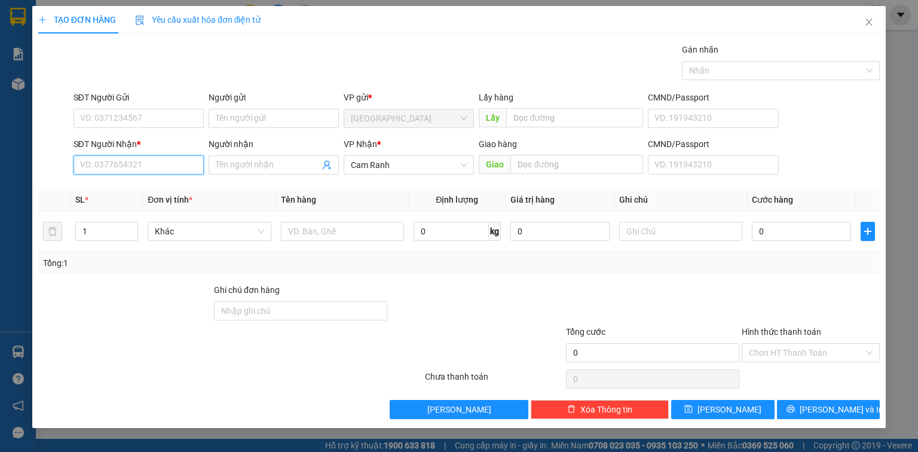
drag, startPoint x: 179, startPoint y: 170, endPoint x: 173, endPoint y: 167, distance: 7.2
click at [179, 170] on input "SĐT Người Nhận *" at bounding box center [139, 164] width 130 height 19
click at [167, 181] on div "0794666606 - VY" at bounding box center [139, 188] width 130 height 19
type input "0794666606"
type input "VY"
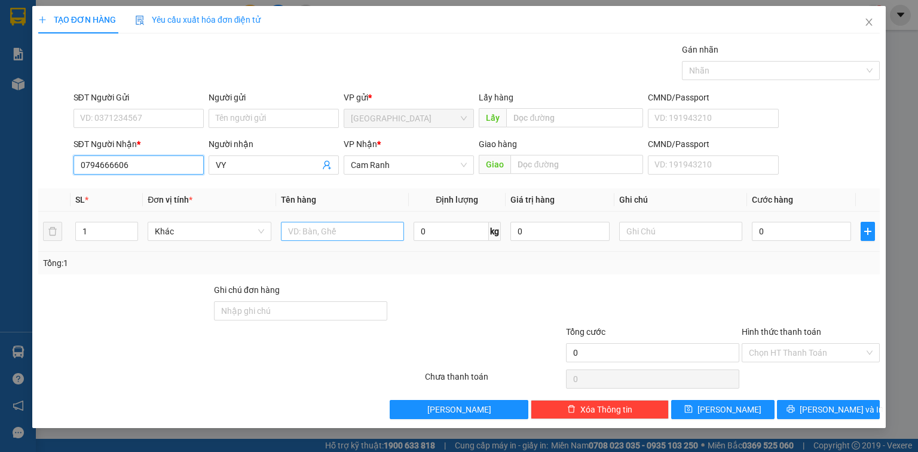
type input "0794666606"
click at [313, 231] on input "text" at bounding box center [342, 231] width 123 height 19
type input "01 THÙNG XỐP"
click at [474, 306] on div at bounding box center [477, 304] width 176 height 42
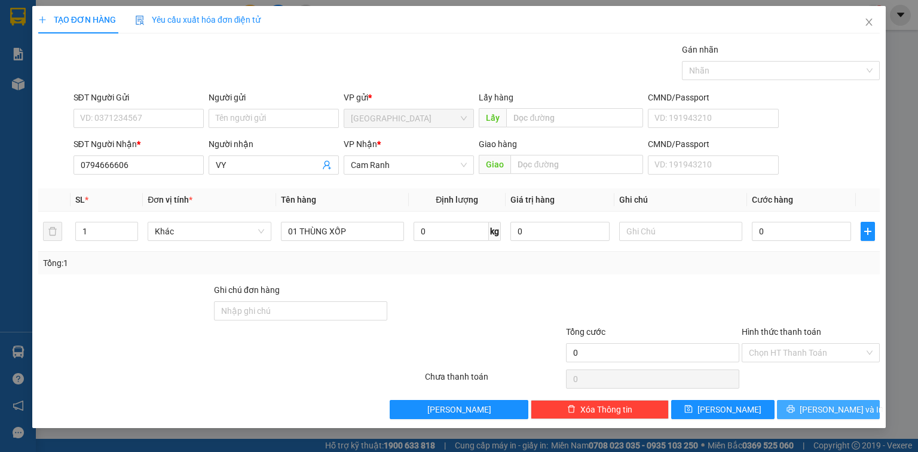
click at [844, 406] on span "[PERSON_NAME] và In" at bounding box center [842, 409] width 84 height 13
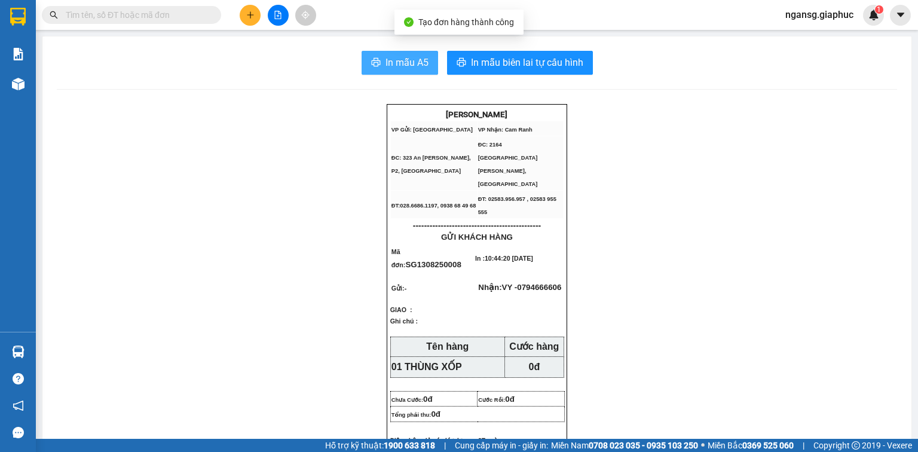
click at [380, 60] on button "In mẫu A5" at bounding box center [400, 63] width 77 height 24
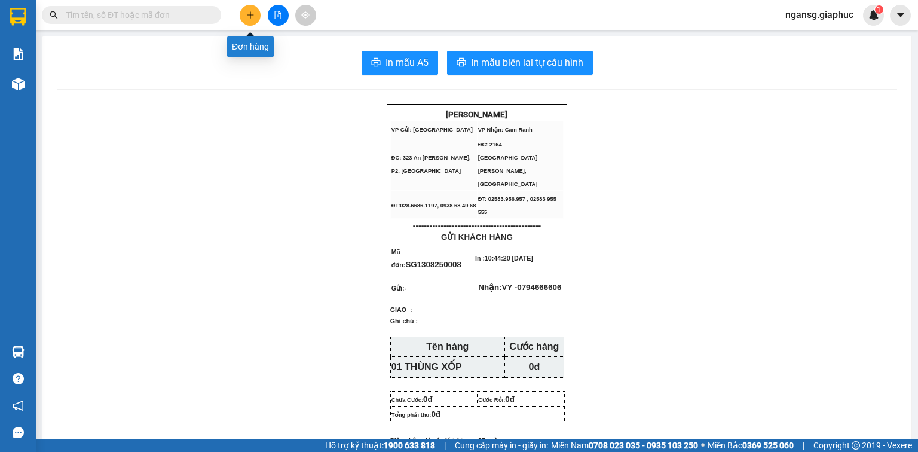
click at [256, 19] on button at bounding box center [250, 15] width 21 height 21
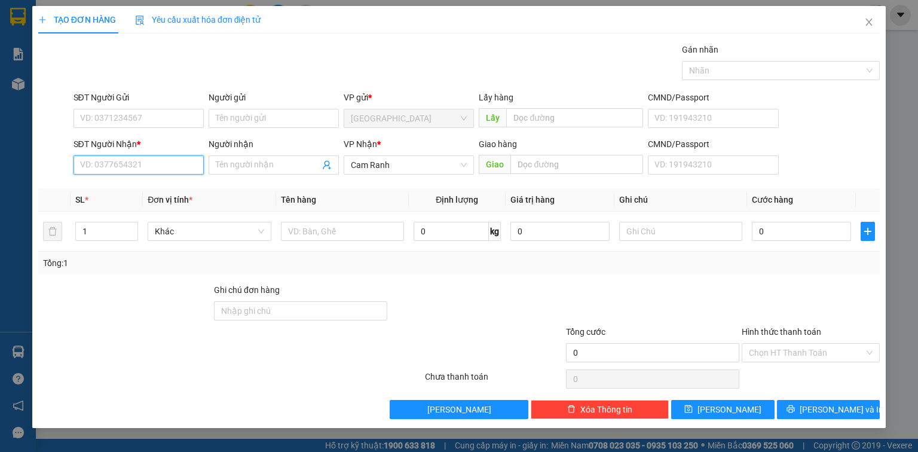
click at [157, 167] on input "SĐT Người Nhận *" at bounding box center [139, 164] width 130 height 19
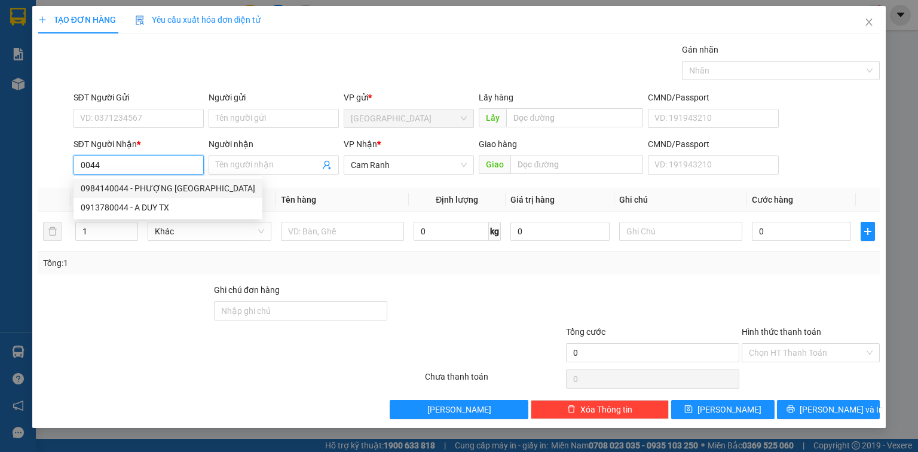
click at [142, 185] on div "0984140044 - PHƯỢNG [GEOGRAPHIC_DATA]" at bounding box center [168, 188] width 175 height 13
type input "0984140044"
type input "PHƯỢNG [GEOGRAPHIC_DATA]"
type input "0984140044"
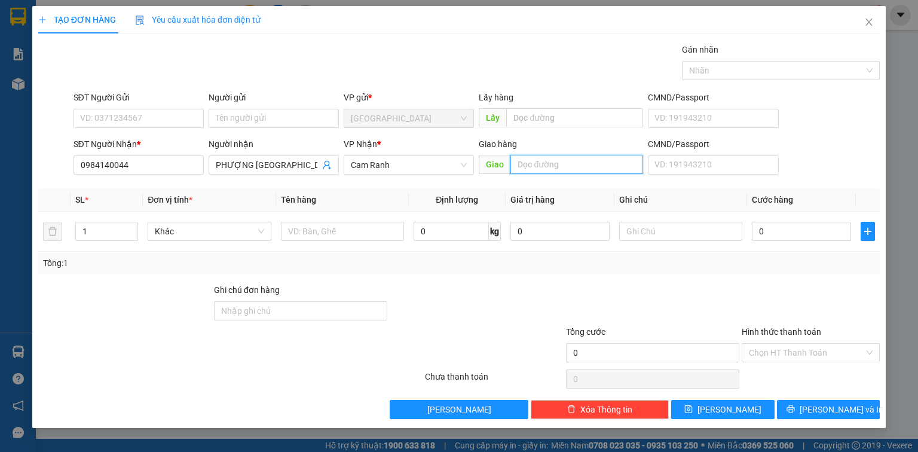
click at [527, 167] on input "text" at bounding box center [576, 164] width 133 height 19
type input "MỸ CA"
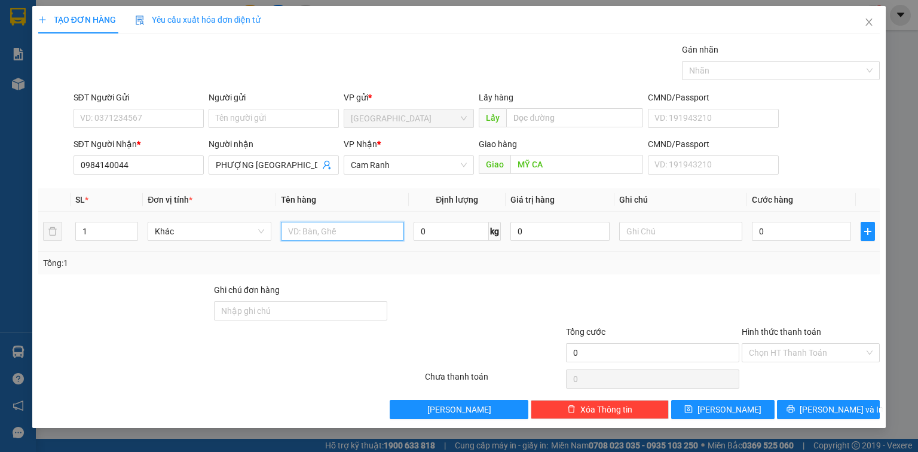
click at [313, 234] on input "text" at bounding box center [342, 231] width 123 height 19
type input "01 THÙNG"
click at [519, 323] on div at bounding box center [477, 304] width 176 height 42
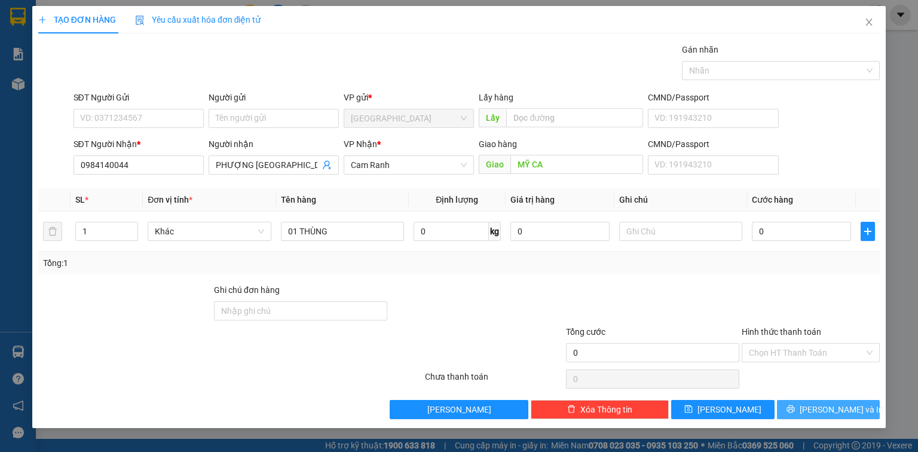
click at [833, 401] on button "[PERSON_NAME] và In" at bounding box center [828, 409] width 103 height 19
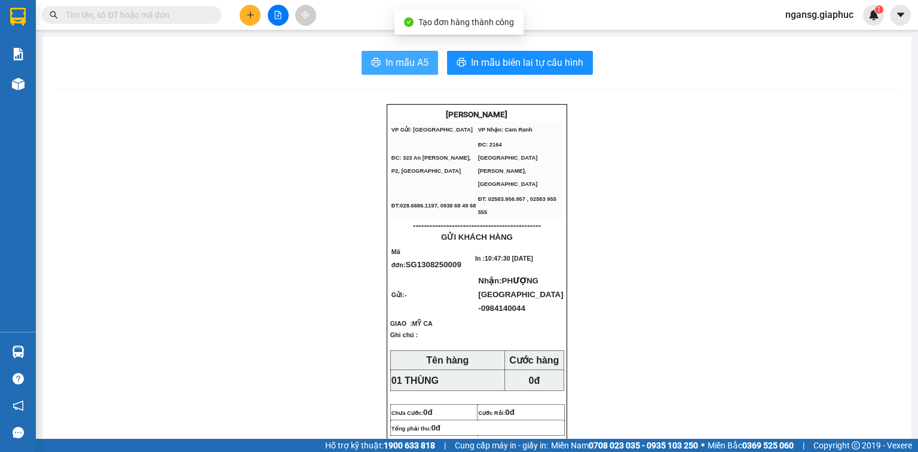
click at [386, 60] on span "In mẫu A5" at bounding box center [407, 62] width 43 height 15
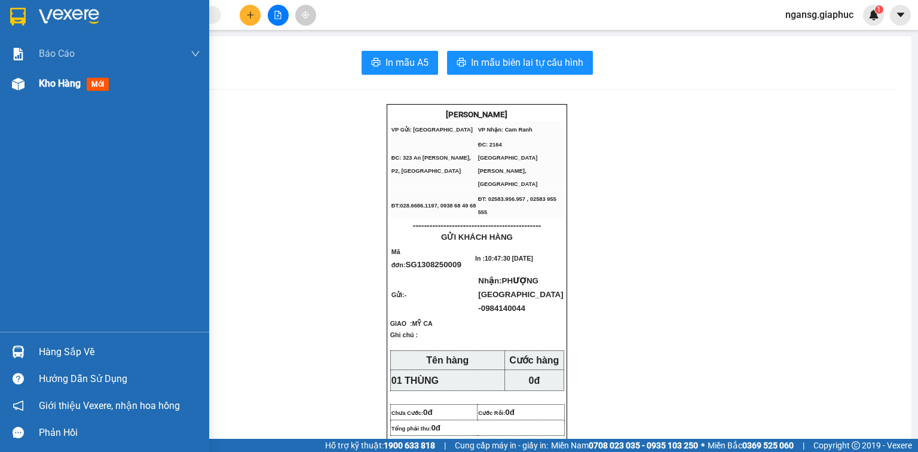
click at [53, 84] on span "Kho hàng" at bounding box center [60, 83] width 42 height 11
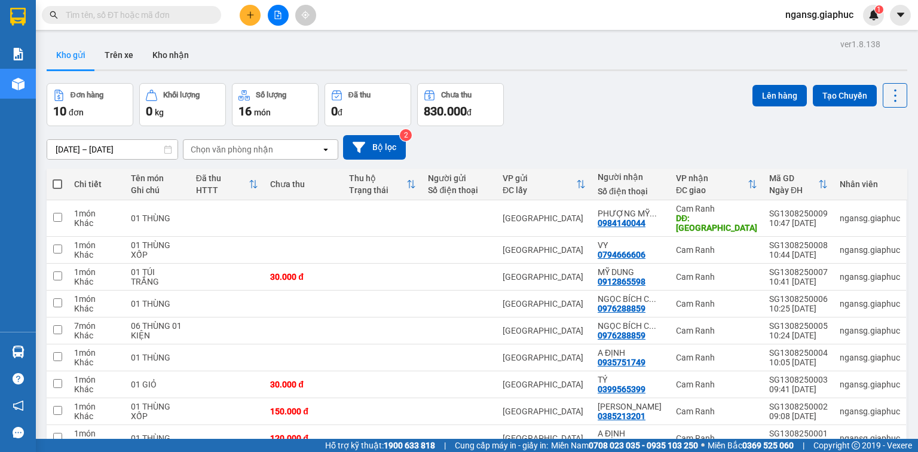
drag, startPoint x: 614, startPoint y: 117, endPoint x: 591, endPoint y: 127, distance: 25.4
click at [615, 116] on div "Đơn hàng 10 đơn Khối lượng 0 kg Số lượng 16 món Đã thu 0 đ Chưa thu 830.000 đ L…" at bounding box center [477, 104] width 861 height 43
click at [809, 353] on icon at bounding box center [813, 357] width 8 height 8
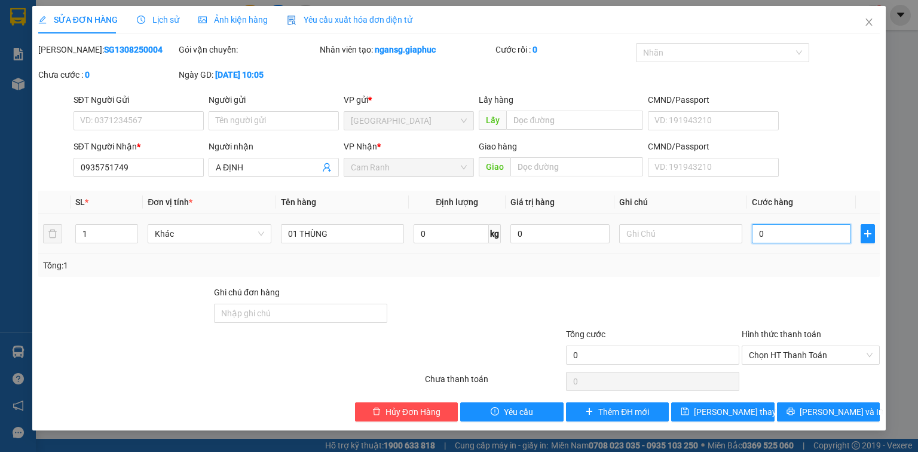
click at [770, 232] on input "0" at bounding box center [801, 233] width 99 height 19
click at [753, 277] on div "Total Paid Fee 0 Total UnPaid Fee 0 Cash Collection Total Fee Mã ĐH: SG13082500…" at bounding box center [459, 232] width 842 height 378
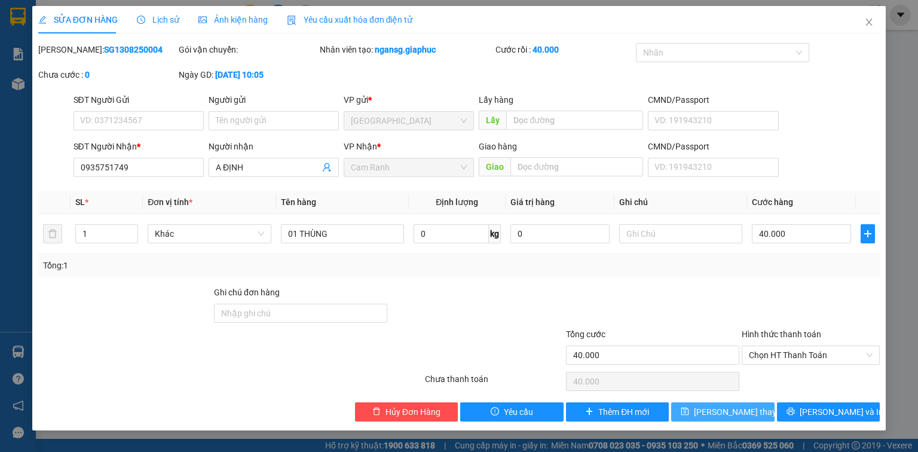
click at [711, 405] on span "[PERSON_NAME] thay đổi" at bounding box center [742, 411] width 96 height 13
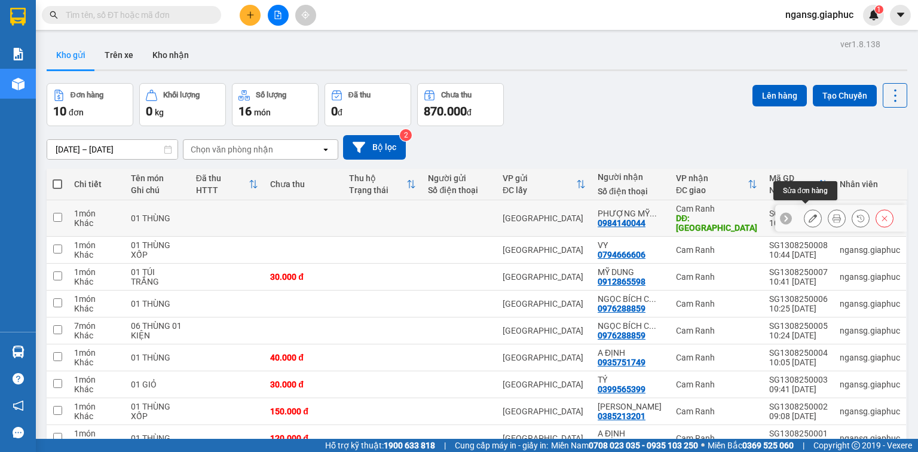
click at [809, 214] on icon at bounding box center [813, 218] width 8 height 8
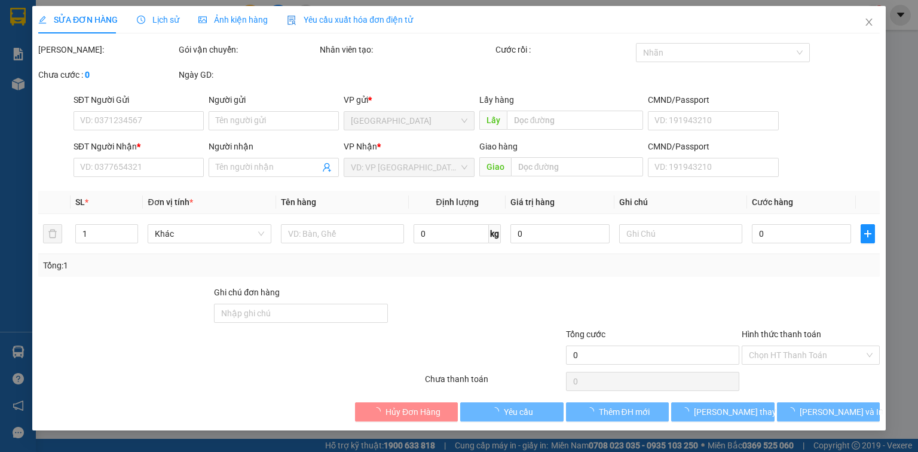
type input "0984140044"
type input "PHƯỢNG [GEOGRAPHIC_DATA]"
type input "MỸ CA"
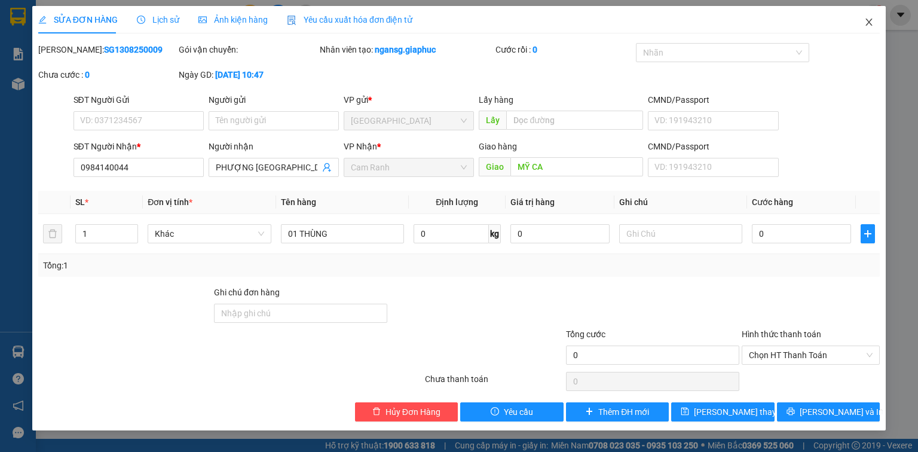
click at [873, 21] on icon "close" at bounding box center [869, 22] width 10 height 10
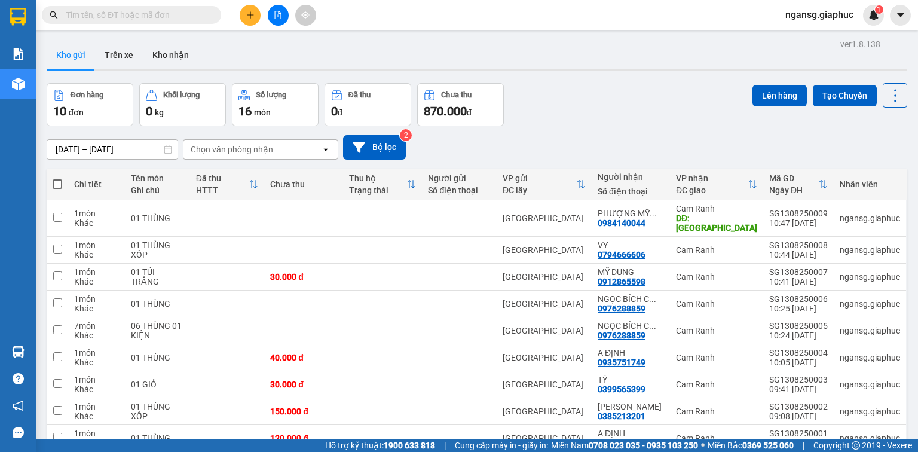
drag, startPoint x: 548, startPoint y: 148, endPoint x: 350, endPoint y: 66, distance: 214.1
click at [548, 144] on div "[DATE] – [DATE] Press the down arrow key to interact with the calendar and sele…" at bounding box center [477, 147] width 861 height 25
click at [564, 119] on div "Đơn hàng 10 đơn Khối lượng 0 kg Số lượng 16 món Đã thu 0 đ Chưa thu 870.000 đ L…" at bounding box center [477, 104] width 861 height 43
drag, startPoint x: 583, startPoint y: 132, endPoint x: 583, endPoint y: 124, distance: 7.2
click at [583, 124] on div "ver 1.8.138 Kho gửi Trên xe Kho nhận Đơn hàng 10 đơn Khối lượng 0 kg Số lượng 1…" at bounding box center [477, 279] width 870 height 486
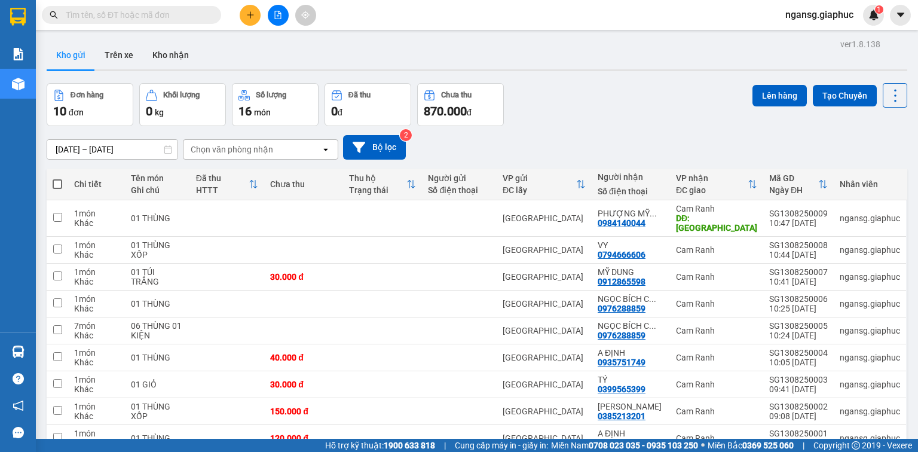
click at [585, 109] on div "Đơn hàng 10 đơn Khối lượng 0 kg Số lượng 16 món Đã thu 0 đ Chưa thu 870.000 đ L…" at bounding box center [477, 104] width 861 height 43
click at [809, 214] on icon at bounding box center [813, 218] width 8 height 8
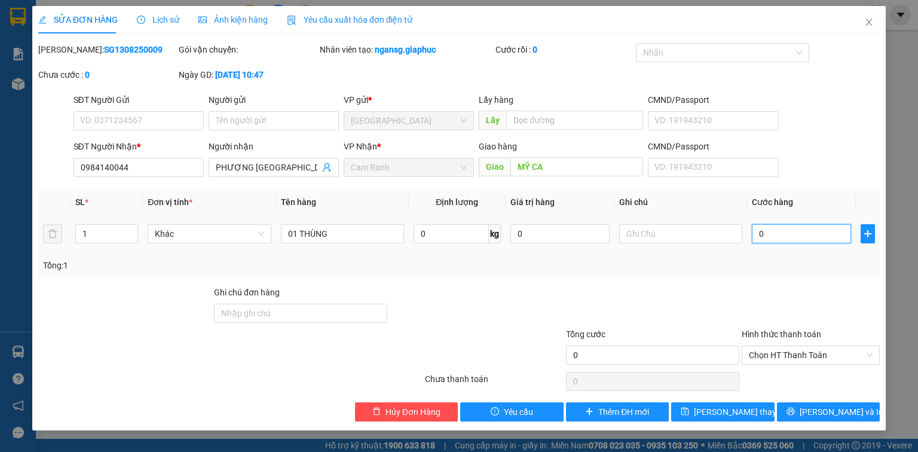
click at [821, 235] on input "0" at bounding box center [801, 233] width 99 height 19
click at [805, 295] on div at bounding box center [811, 307] width 140 height 42
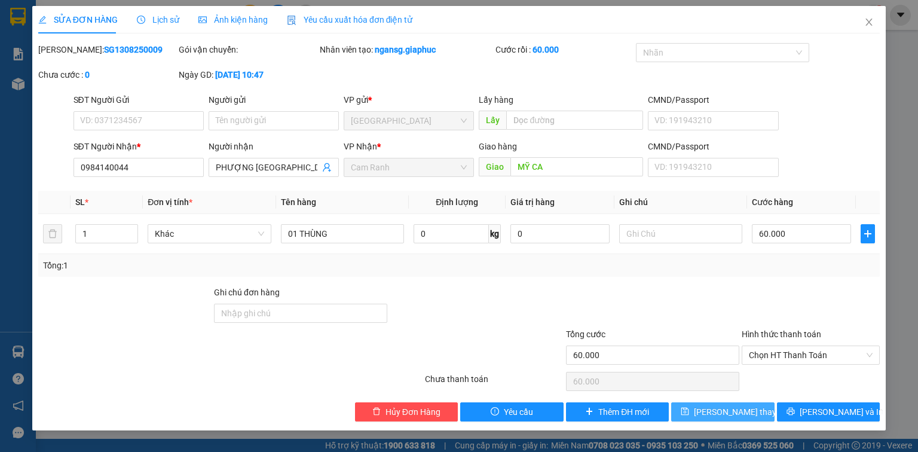
click at [748, 402] on button "[PERSON_NAME] thay đổi" at bounding box center [722, 411] width 103 height 19
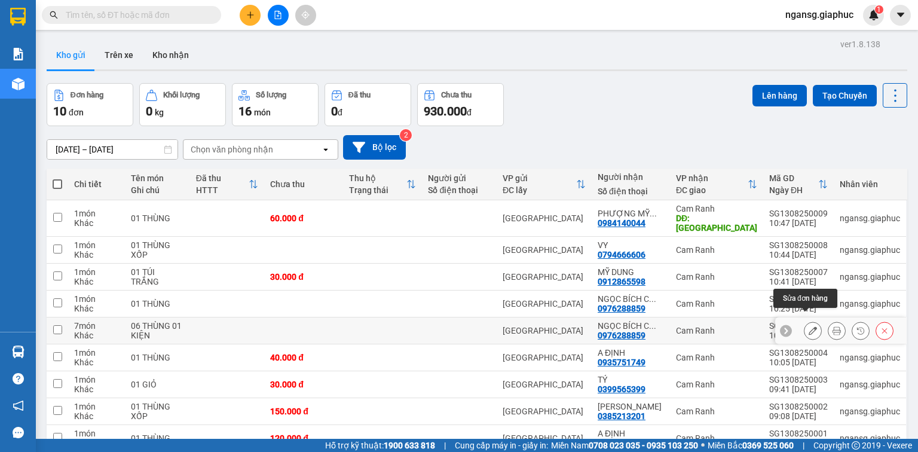
click at [809, 326] on icon at bounding box center [813, 330] width 8 height 8
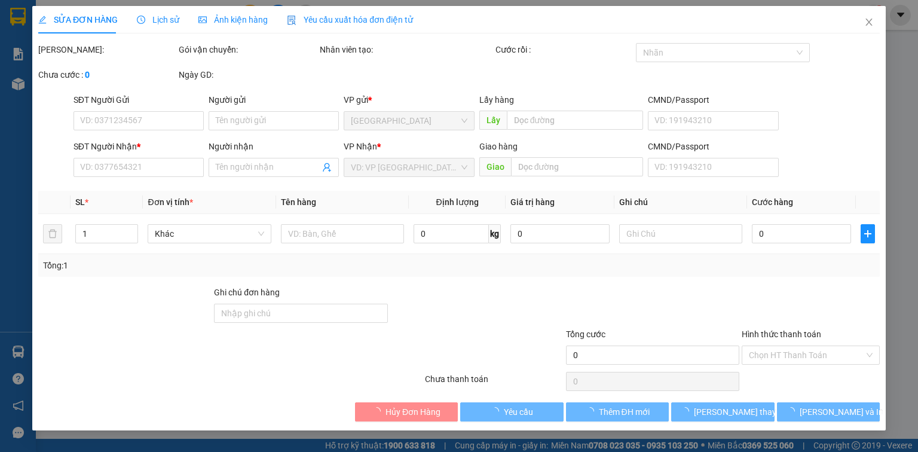
type input "0976288859"
type input "[PERSON_NAME] CÔ CHỦ NHỎ"
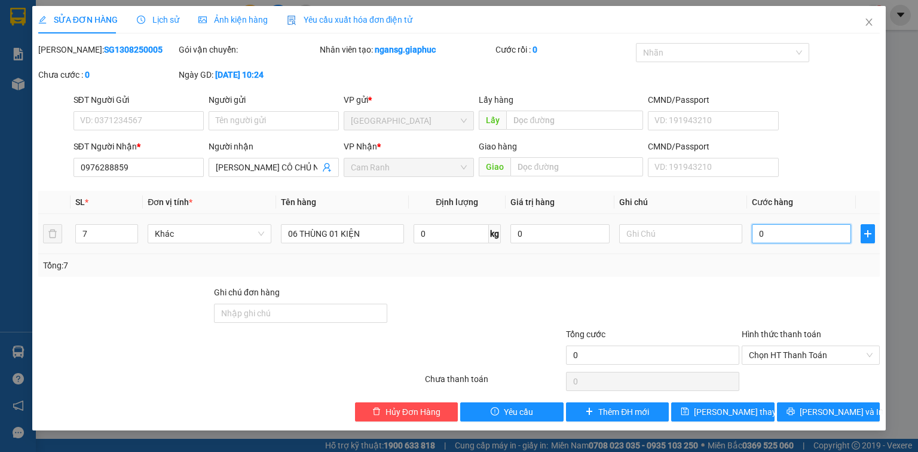
click at [780, 235] on input "0" at bounding box center [801, 233] width 99 height 19
click at [866, 20] on icon "close" at bounding box center [869, 22] width 10 height 10
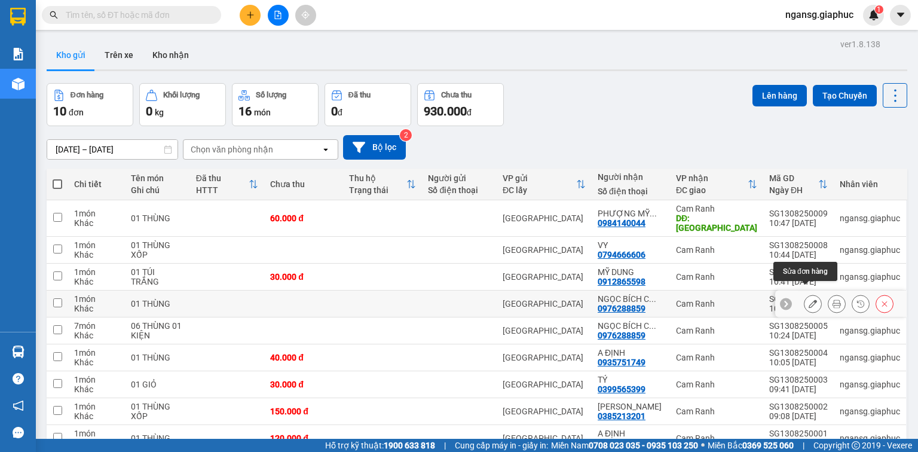
click at [805, 296] on button at bounding box center [813, 304] width 17 height 21
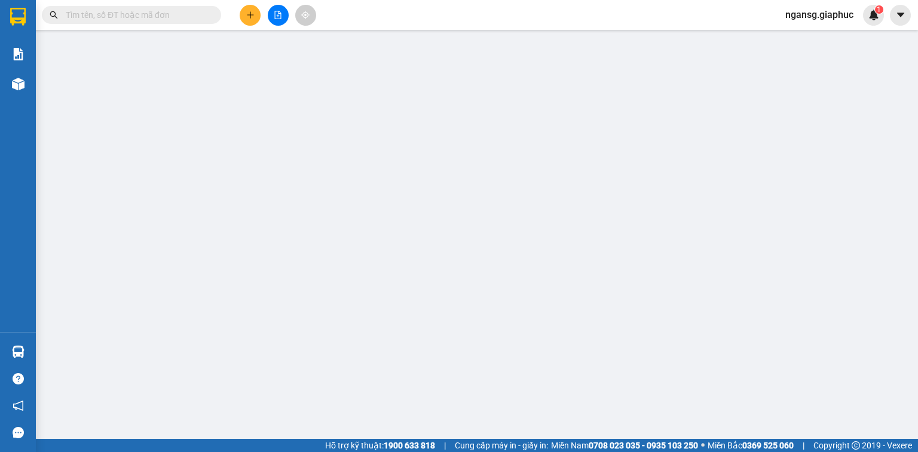
type input "0976288859"
type input "[PERSON_NAME] CÔ CHỦ NHỎ"
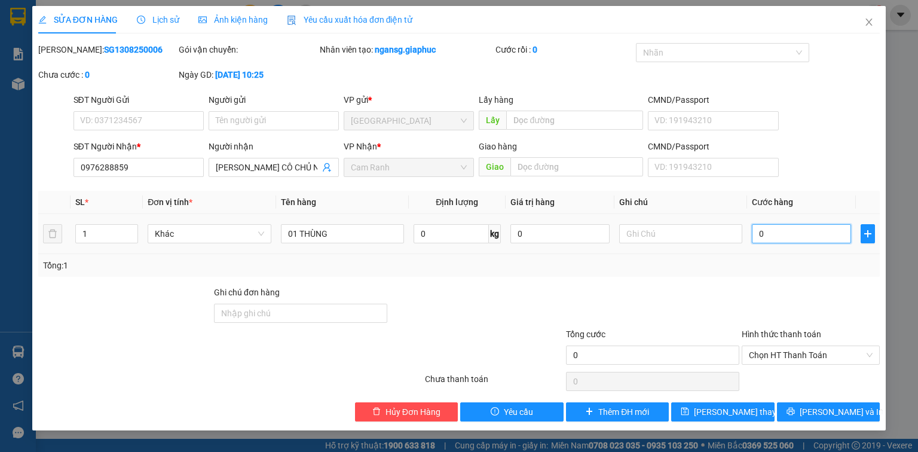
click at [778, 237] on input "0" at bounding box center [801, 233] width 99 height 19
type input "4"
type input "40"
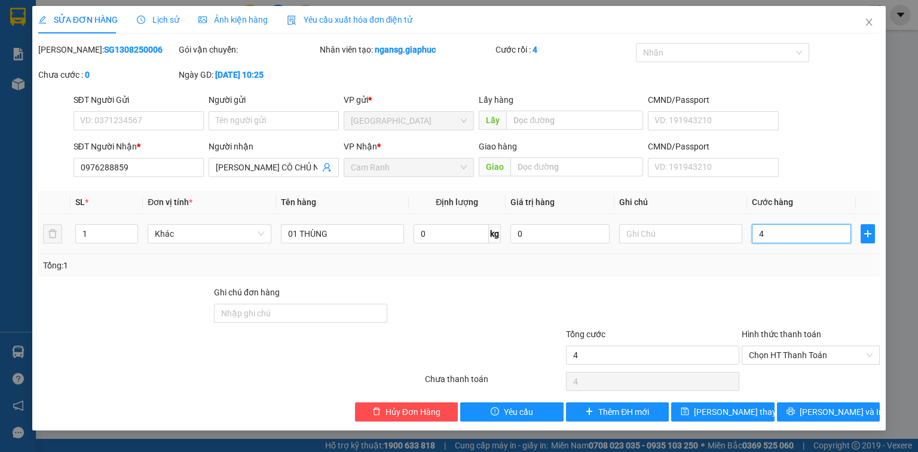
type input "40"
type input "40.000"
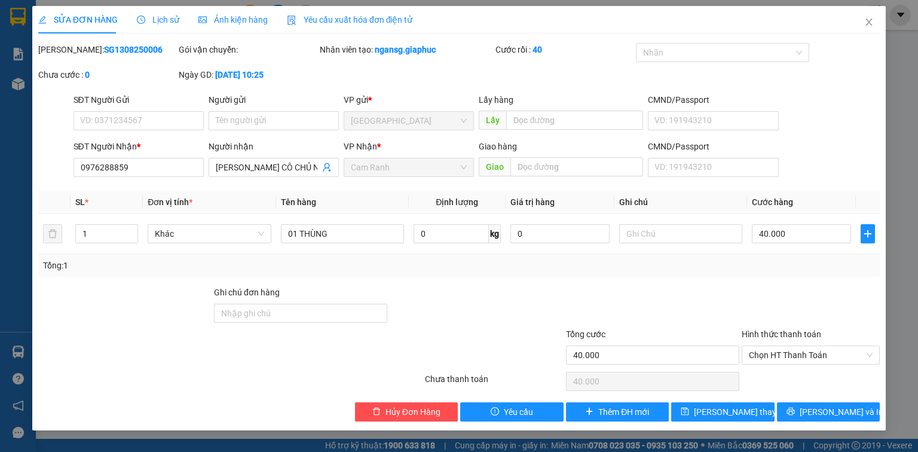
click at [785, 271] on div "Tổng: 1" at bounding box center [459, 265] width 842 height 23
click at [727, 409] on span "[PERSON_NAME] thay đổi" at bounding box center [742, 411] width 96 height 13
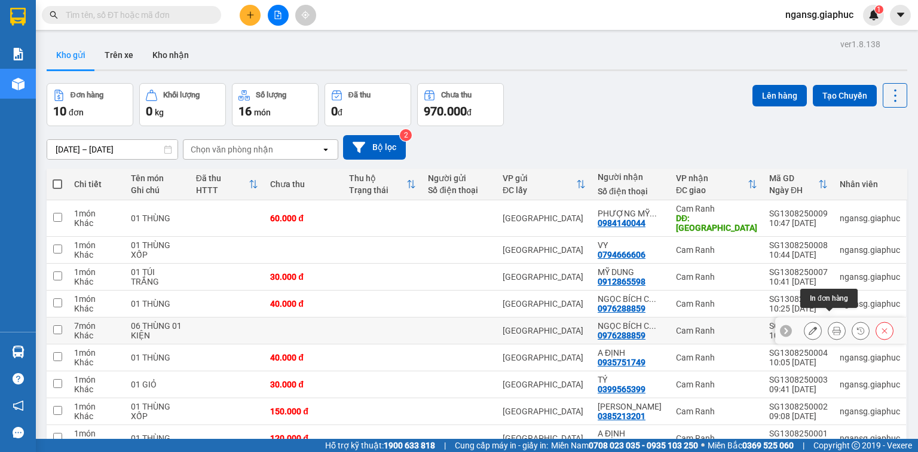
click at [805, 320] on button at bounding box center [813, 330] width 17 height 21
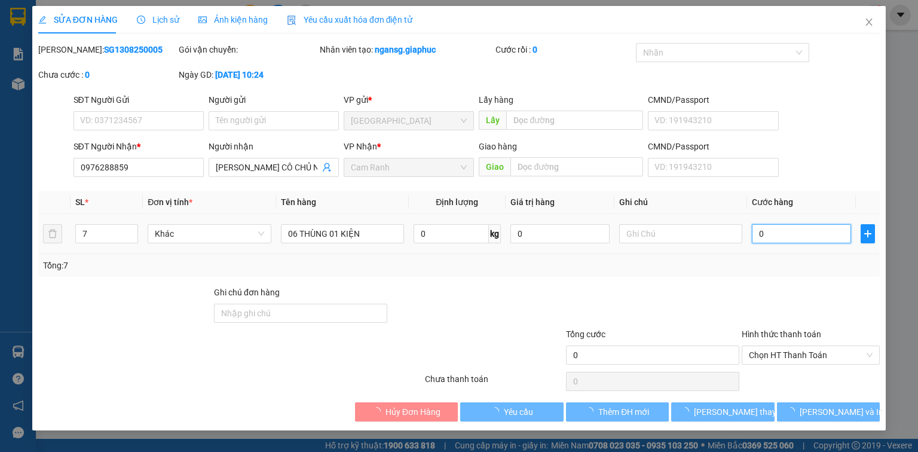
click at [798, 230] on input "0" at bounding box center [801, 233] width 99 height 19
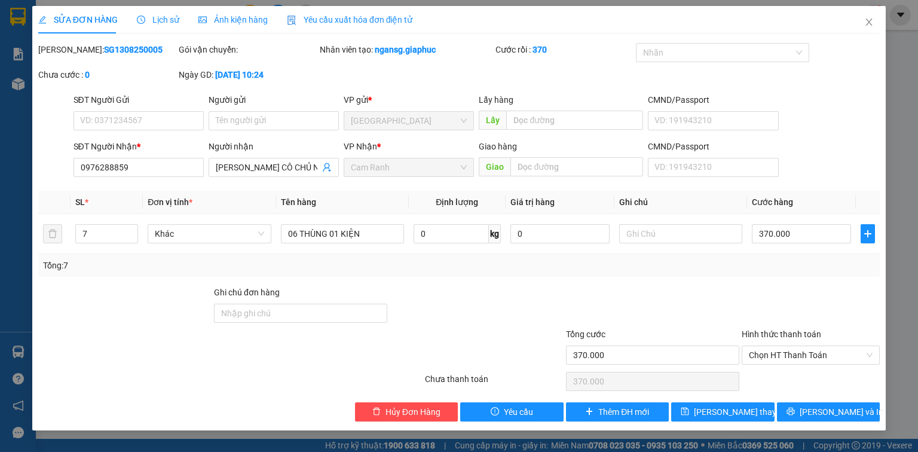
click at [771, 277] on div "Total Paid Fee 0 Total UnPaid Fee 0 Cash Collection Total Fee Mã ĐH: SG13082500…" at bounding box center [459, 232] width 842 height 378
click at [742, 411] on span "[PERSON_NAME] thay đổi" at bounding box center [742, 411] width 96 height 13
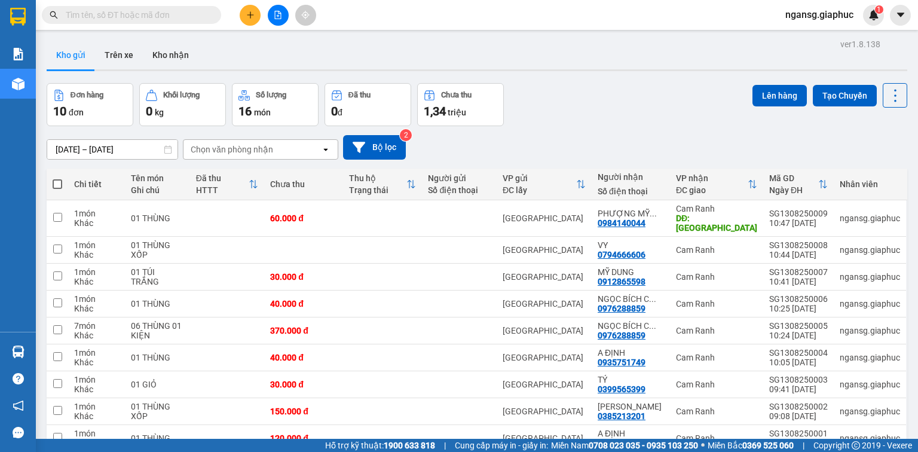
click at [535, 135] on div "[DATE] – [DATE] Press the down arrow key to interact with the calendar and sele…" at bounding box center [477, 147] width 861 height 25
click at [549, 92] on div "Đơn hàng 10 đơn Khối lượng 0 kg Số lượng 16 món Đã thu 0 đ Chưa thu 1,34 [PERSO…" at bounding box center [477, 104] width 861 height 43
drag, startPoint x: 567, startPoint y: 136, endPoint x: 555, endPoint y: 134, distance: 12.2
click at [567, 136] on div "[DATE] – [DATE] Press the down arrow key to interact with the calendar and sele…" at bounding box center [477, 147] width 861 height 25
click at [805, 240] on button at bounding box center [813, 250] width 17 height 21
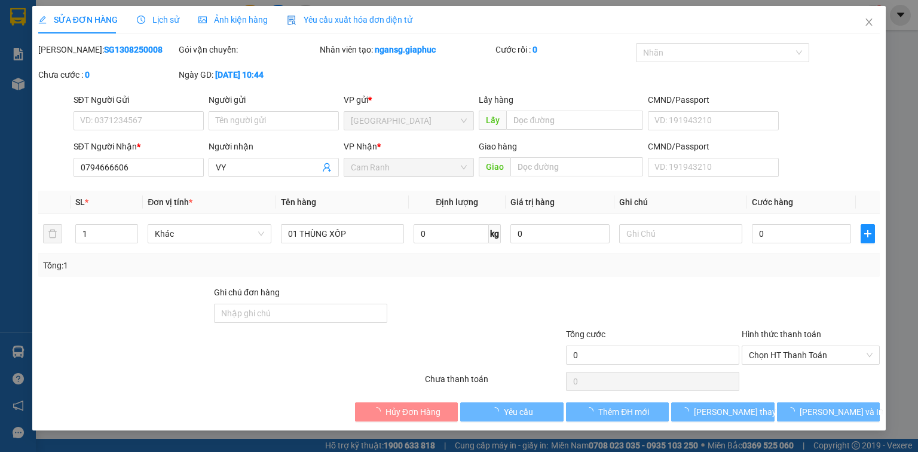
type input "0794666606"
type input "VY"
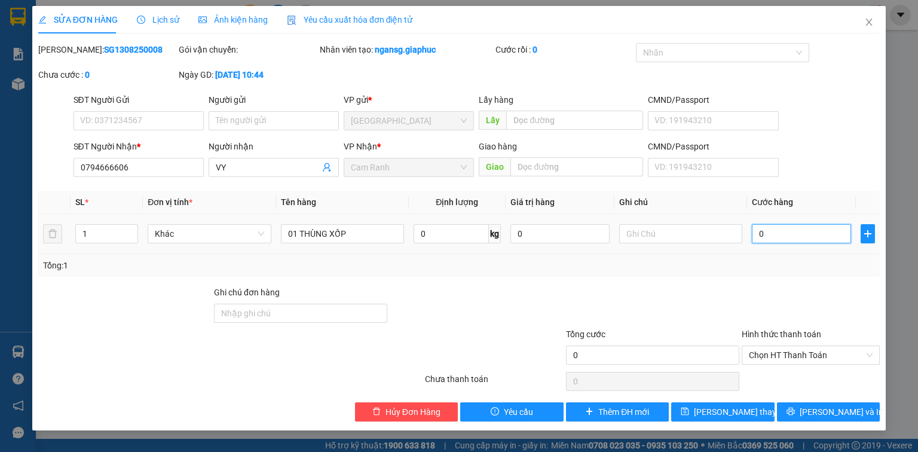
click at [805, 233] on input "0" at bounding box center [801, 233] width 99 height 19
type input "1"
type input "10"
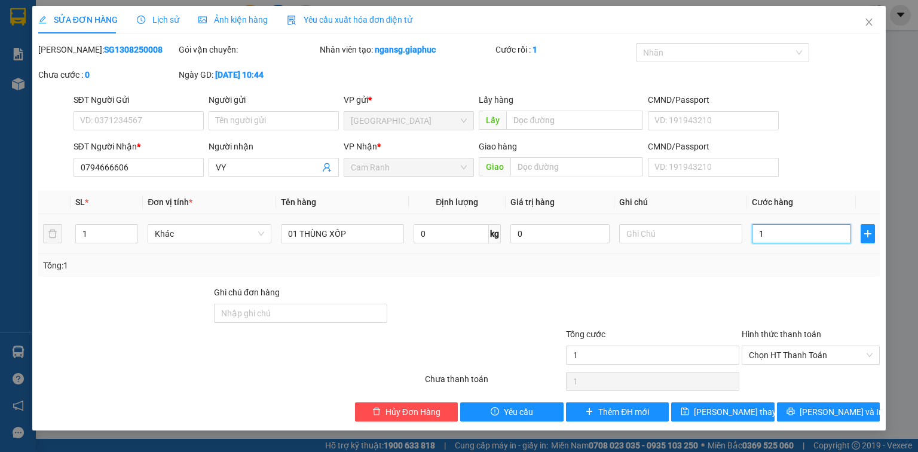
type input "10"
type input "100"
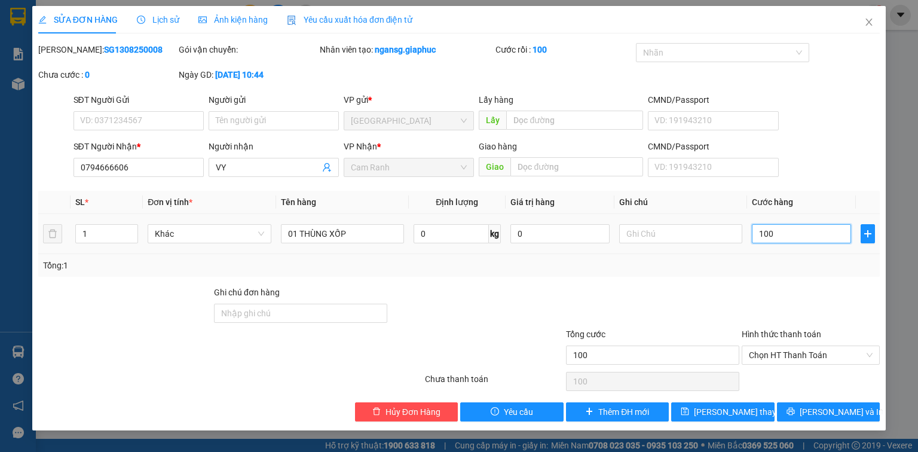
type input "10"
type input "1"
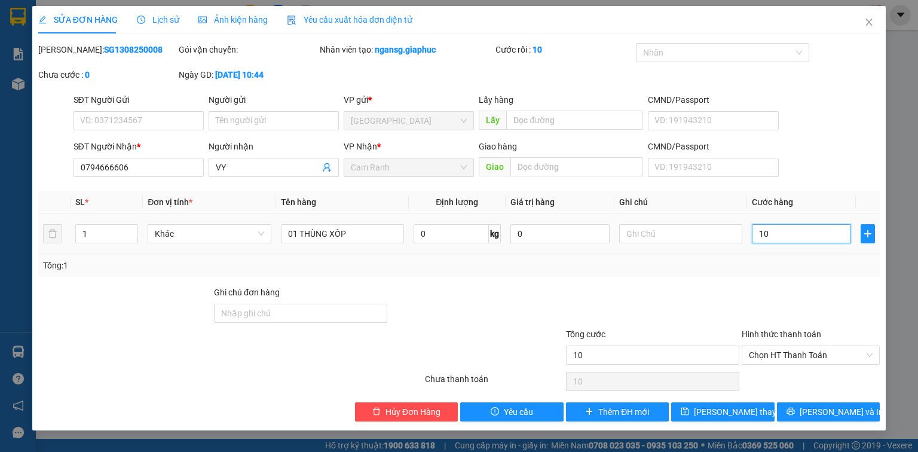
type input "1"
type input "0"
type input "8"
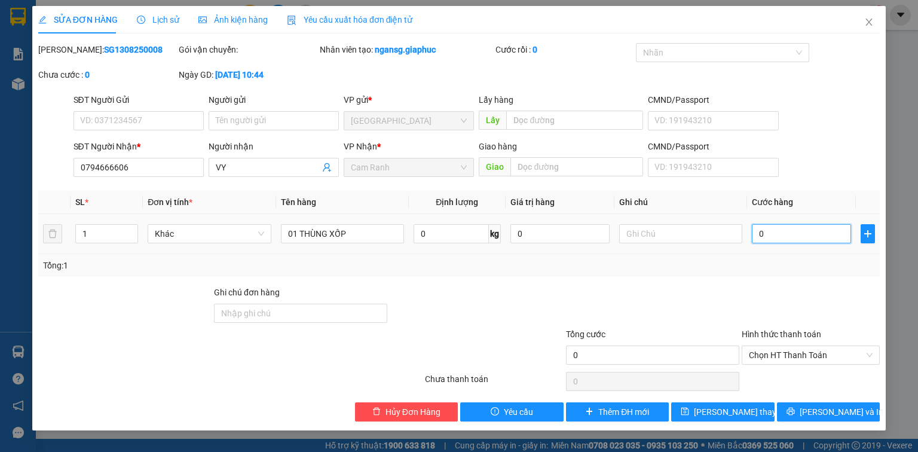
type input "8"
type input "08"
type input "80"
type input "080"
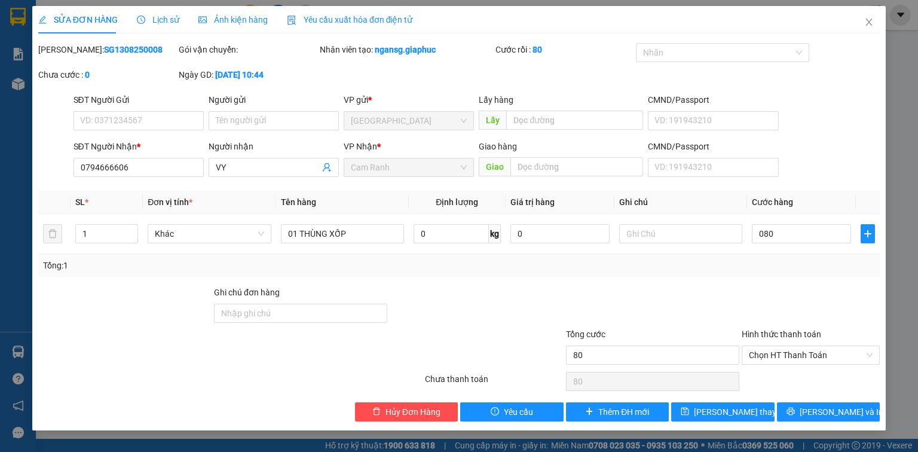
type input "80.000"
click at [769, 288] on div at bounding box center [811, 307] width 140 height 42
click at [709, 411] on span "[PERSON_NAME] thay đổi" at bounding box center [742, 411] width 96 height 13
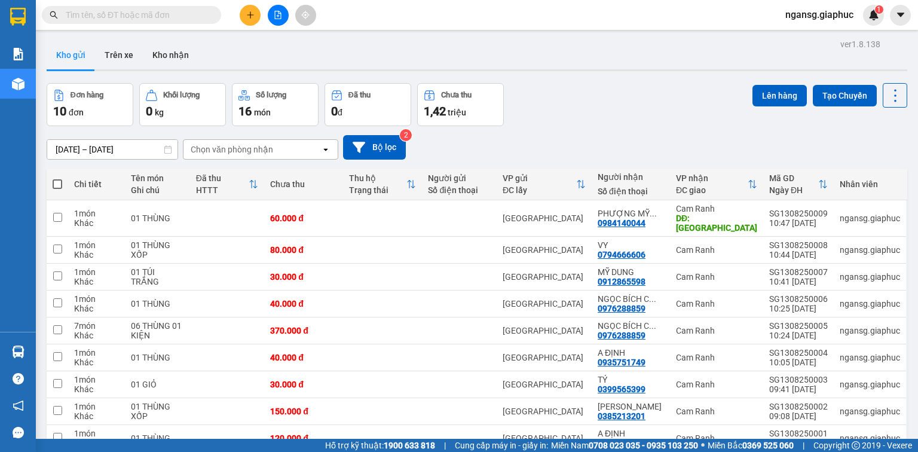
click at [554, 93] on div "Đơn hàng 10 đơn Khối lượng 0 kg Số lượng 16 món Đã thu 0 đ Chưa thu 1,42 triệu …" at bounding box center [477, 104] width 861 height 43
click at [242, 21] on button at bounding box center [250, 15] width 21 height 21
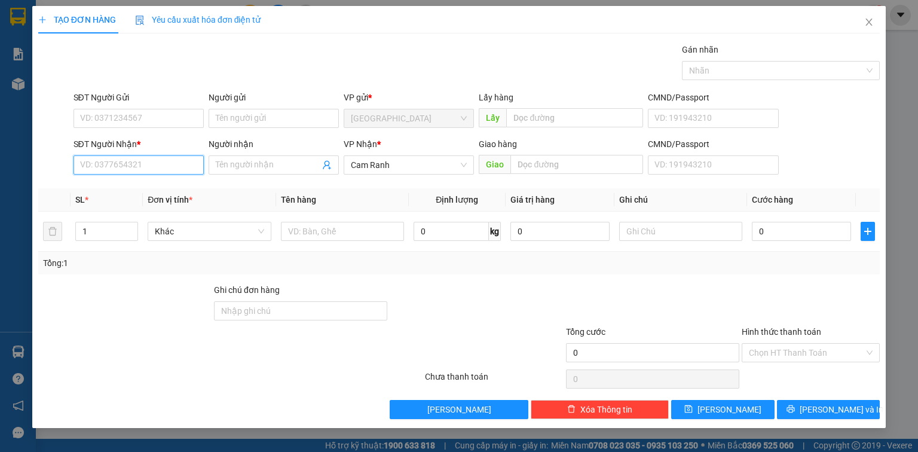
click at [147, 169] on input "SĐT Người Nhận *" at bounding box center [139, 164] width 130 height 19
click at [79, 163] on input "SĐT Người Nhận *" at bounding box center [139, 164] width 130 height 19
type input "0912957010"
click at [148, 186] on div "0912957010 - A PHƯỚC" at bounding box center [139, 188] width 116 height 13
type input "A PHƯỚC"
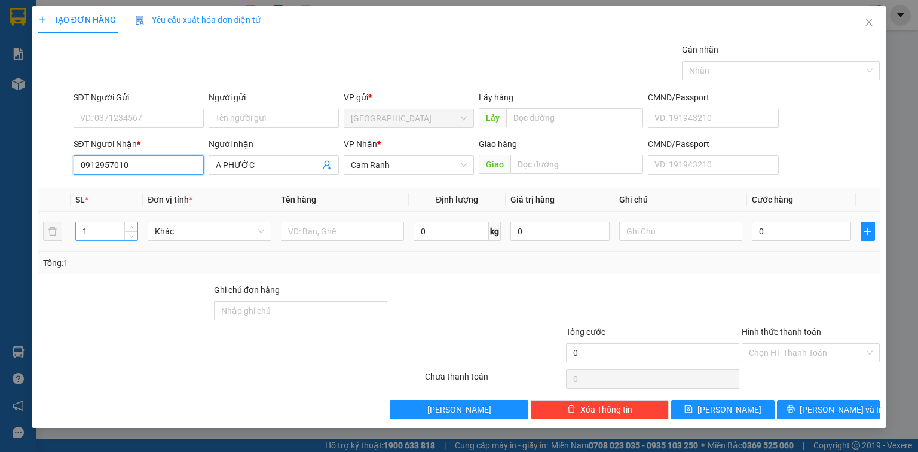
type input "0912957010"
click at [108, 230] on input "1" at bounding box center [107, 231] width 62 height 18
type input "2"
click at [288, 230] on input "text" at bounding box center [342, 231] width 123 height 19
click at [105, 227] on input "2" at bounding box center [107, 231] width 62 height 18
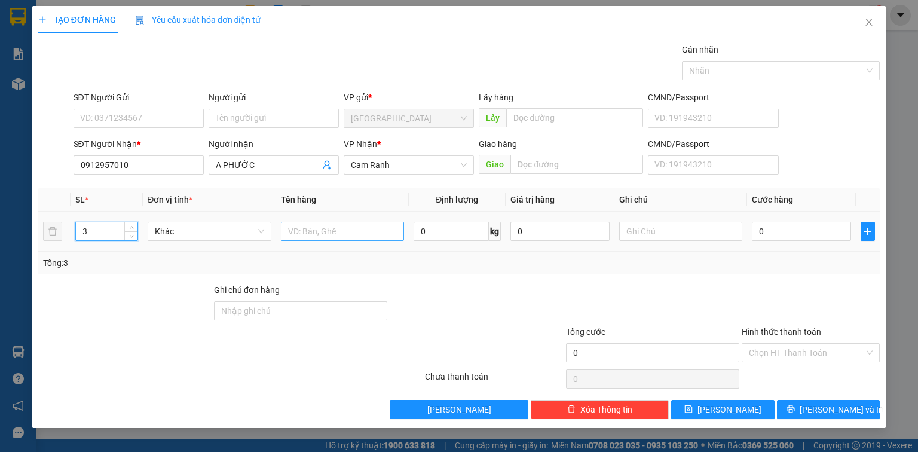
type input "3"
click at [311, 225] on input "text" at bounding box center [342, 231] width 123 height 19
type input "02 THÙNG 01 HỘP THIẾC"
click at [418, 289] on div at bounding box center [477, 304] width 176 height 42
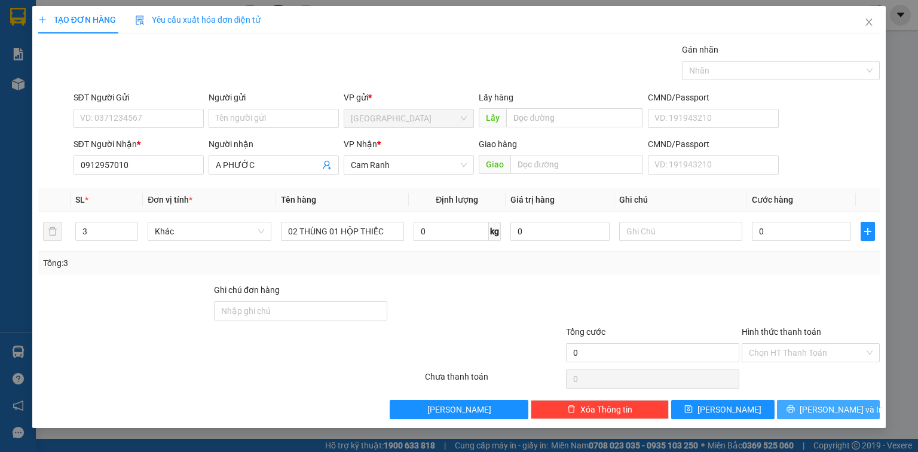
click at [827, 409] on span "[PERSON_NAME] và In" at bounding box center [842, 409] width 84 height 13
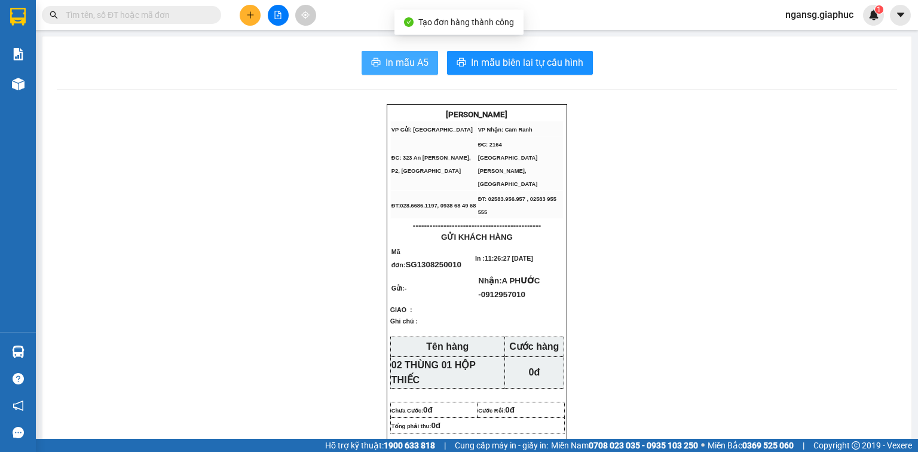
click at [411, 65] on span "In mẫu A5" at bounding box center [407, 62] width 43 height 15
click at [244, 16] on button at bounding box center [250, 15] width 21 height 21
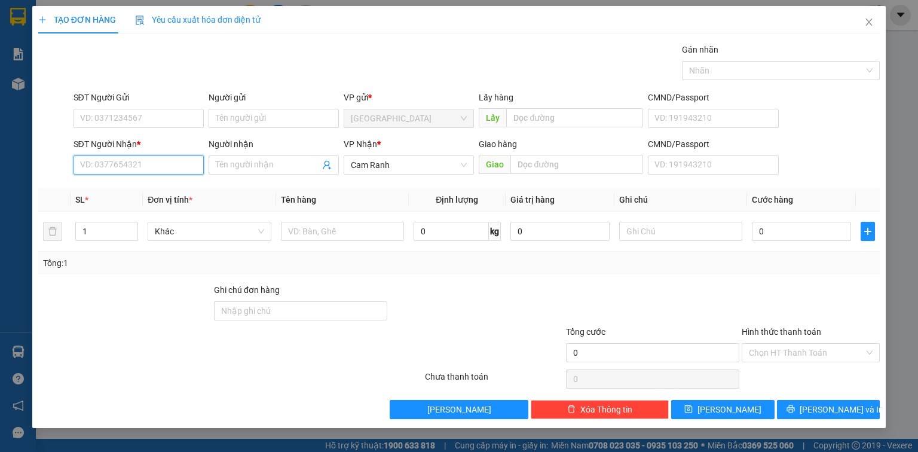
click at [146, 171] on input "SĐT Người Nhận *" at bounding box center [139, 164] width 130 height 19
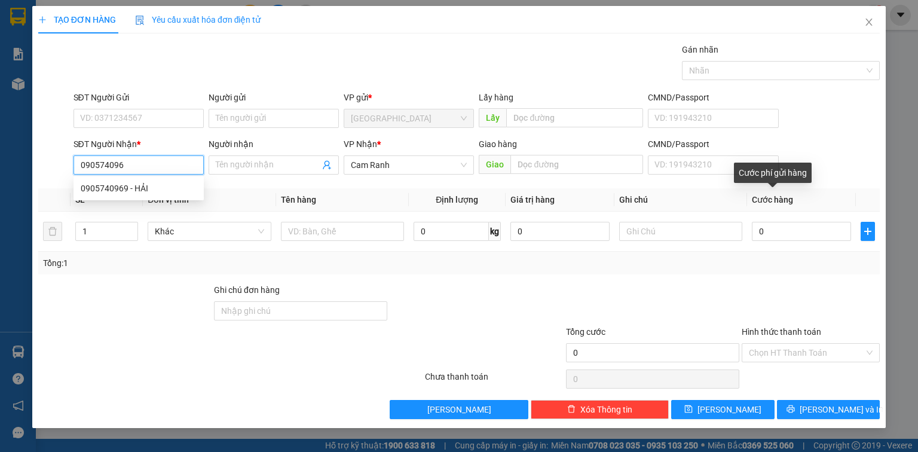
type input "0905740968"
click at [166, 164] on input "0905740968" at bounding box center [139, 164] width 130 height 19
click at [154, 170] on input "0905740968" at bounding box center [139, 164] width 130 height 19
click at [153, 170] on input "0905740968" at bounding box center [139, 164] width 130 height 19
click at [144, 188] on div "0905740969 - HẢI" at bounding box center [139, 188] width 116 height 13
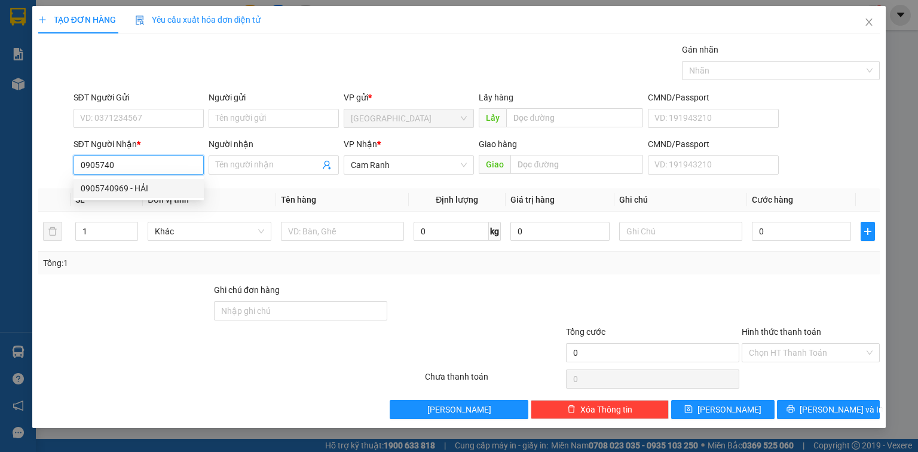
type input "0905740969"
type input "HẢI"
click at [149, 166] on input "0905740969" at bounding box center [139, 164] width 130 height 19
click at [143, 187] on div "0905740969 - HẢI" at bounding box center [139, 188] width 116 height 13
type input "0905740969"
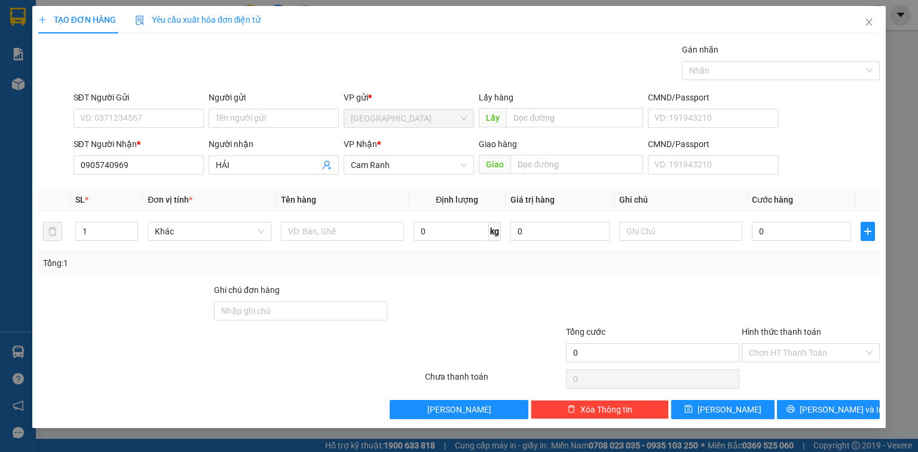
click at [299, 59] on div "Gán nhãn Nhãn" at bounding box center [477, 64] width 812 height 42
click at [294, 220] on div at bounding box center [342, 231] width 123 height 24
drag, startPoint x: 298, startPoint y: 231, endPoint x: 252, endPoint y: 53, distance: 184.0
click at [302, 229] on input "text" at bounding box center [342, 231] width 123 height 19
type input "01 CUỘN SẮT"
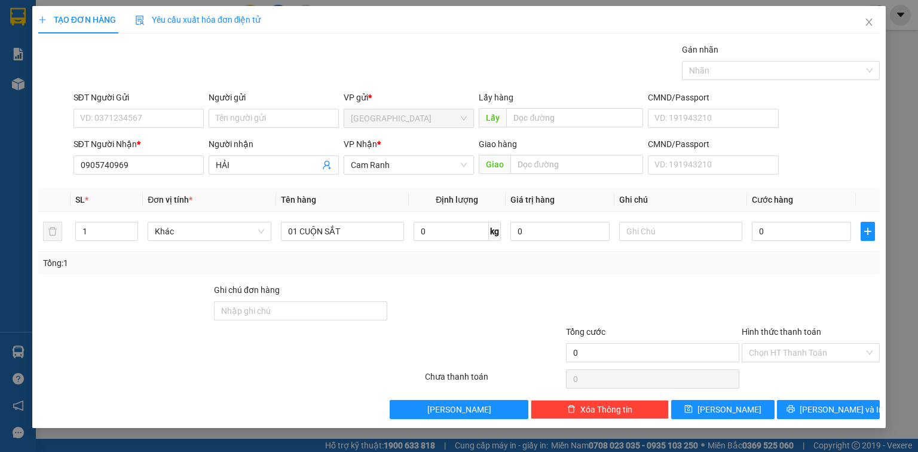
click at [431, 266] on div "Tổng: 1" at bounding box center [459, 262] width 832 height 13
click at [848, 406] on span "[PERSON_NAME] và In" at bounding box center [842, 409] width 84 height 13
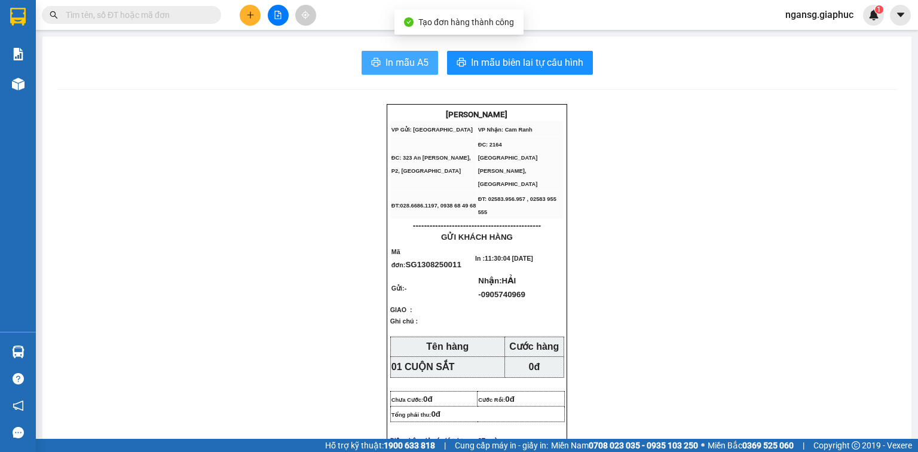
click at [408, 64] on span "In mẫu A5" at bounding box center [407, 62] width 43 height 15
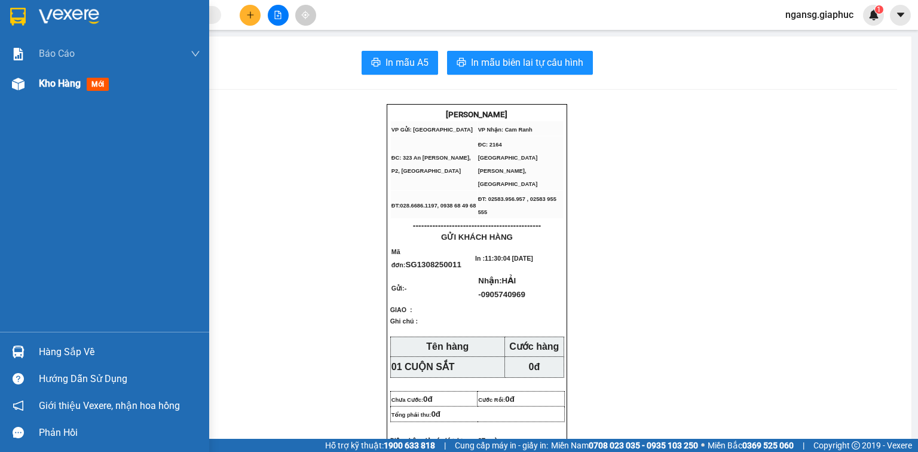
click at [55, 82] on span "Kho hàng" at bounding box center [60, 83] width 42 height 11
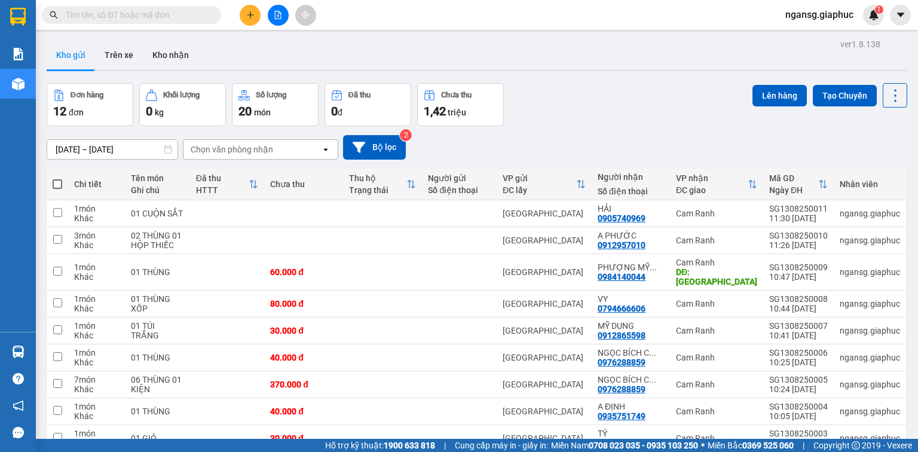
click at [555, 103] on div "Đơn hàng 12 đơn Khối lượng 0 kg Số lượng 20 món Đã thu 0 đ Chưa thu 1,42 triệu …" at bounding box center [477, 104] width 861 height 43
click at [525, 148] on div "[DATE] – [DATE] Press the down arrow key to interact with the calendar and sele…" at bounding box center [477, 147] width 861 height 25
click at [564, 127] on div "[DATE] – [DATE] Press the down arrow key to interact with the calendar and sele…" at bounding box center [477, 147] width 861 height 42
click at [552, 98] on div "Đơn hàng 12 đơn Khối lượng 0 kg Số lượng 20 món Đã thu 0 đ Chưa thu 1,42 triệu …" at bounding box center [477, 104] width 861 height 43
click at [564, 121] on div "Đơn hàng 12 đơn Khối lượng 0 kg Số lượng 20 món Đã thu 0 đ Chưa thu 1,42 triệu …" at bounding box center [477, 104] width 861 height 43
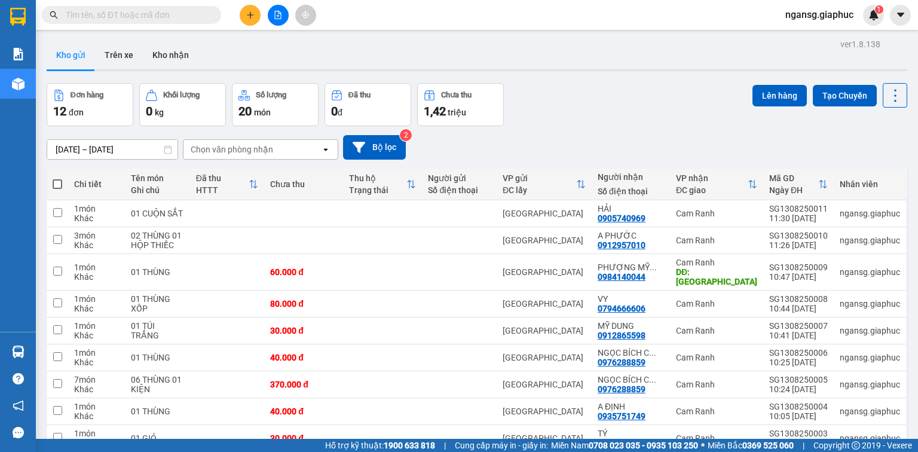
click at [562, 121] on div "Đơn hàng 12 đơn Khối lượng 0 kg Số lượng 20 món Đã thu 0 đ Chưa thu 1,42 triệu …" at bounding box center [477, 104] width 861 height 43
click at [567, 96] on div "Đơn hàng 12 đơn Khối lượng 0 kg Số lượng 20 món Đã thu 0 đ Chưa thu 1,42 triệu …" at bounding box center [477, 104] width 861 height 43
click at [573, 97] on div "Đơn hàng 12 đơn Khối lượng 0 kg Số lượng 20 món Đã thu 0 đ Chưa thu 1,42 triệu …" at bounding box center [477, 104] width 861 height 43
click at [248, 13] on icon "plus" at bounding box center [250, 15] width 8 height 8
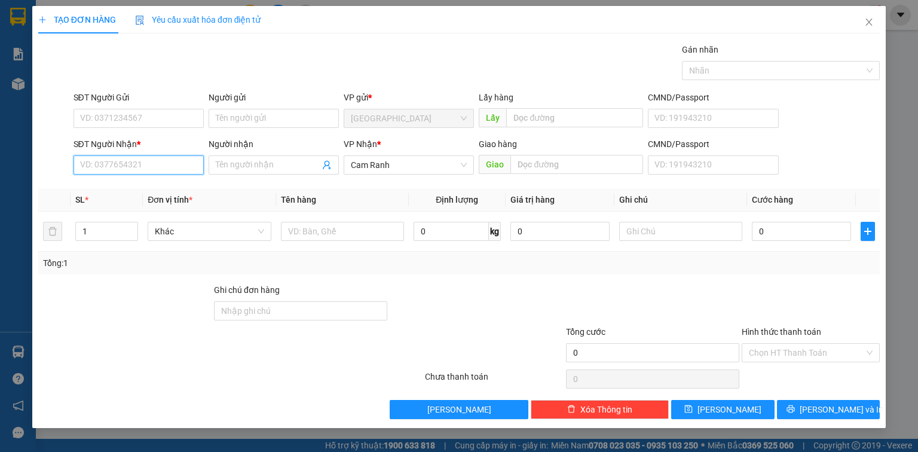
click at [132, 165] on input "SĐT Người Nhận *" at bounding box center [139, 164] width 130 height 19
type input "0367115675"
click at [157, 186] on div "0367115675 - ÁI VY MC" at bounding box center [139, 188] width 116 height 13
type input "ÁI VY MC"
type input "0367115675"
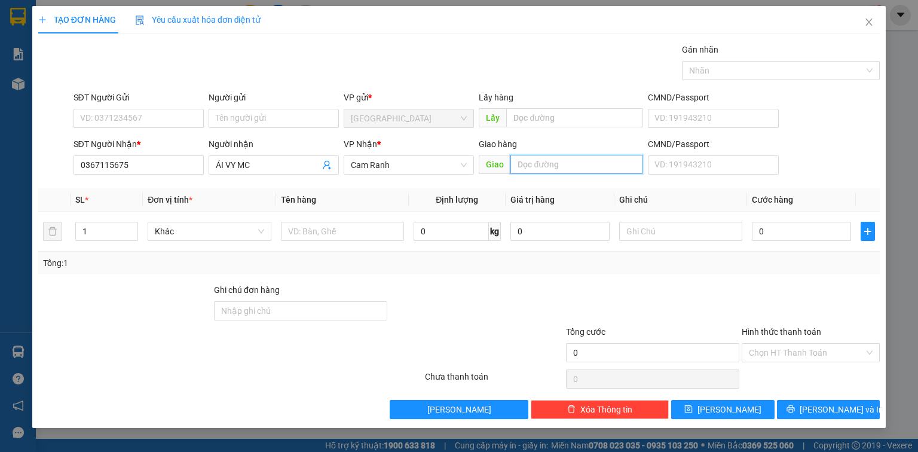
click at [525, 160] on input "text" at bounding box center [576, 164] width 133 height 19
type input "MỸ CA"
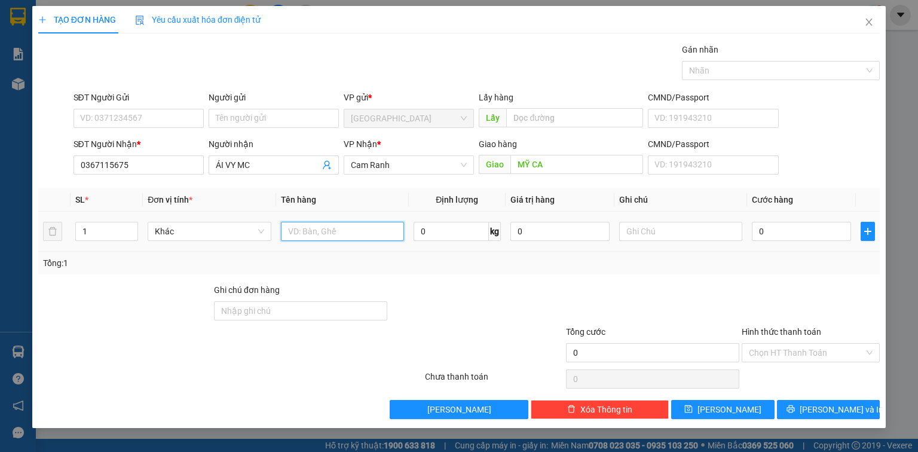
click at [316, 228] on input "text" at bounding box center [342, 231] width 123 height 19
type input "01 CỤC"
drag, startPoint x: 457, startPoint y: 294, endPoint x: 859, endPoint y: 362, distance: 407.9
click at [462, 294] on div at bounding box center [477, 304] width 176 height 42
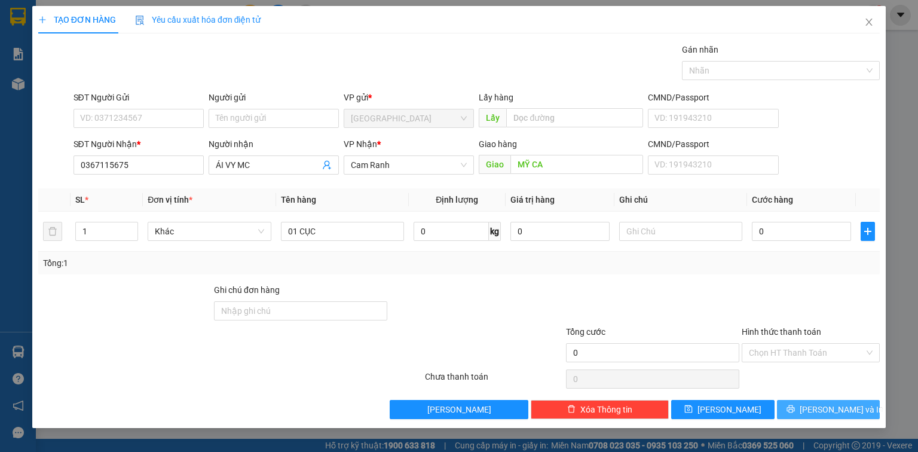
click at [831, 401] on button "[PERSON_NAME] và In" at bounding box center [828, 409] width 103 height 19
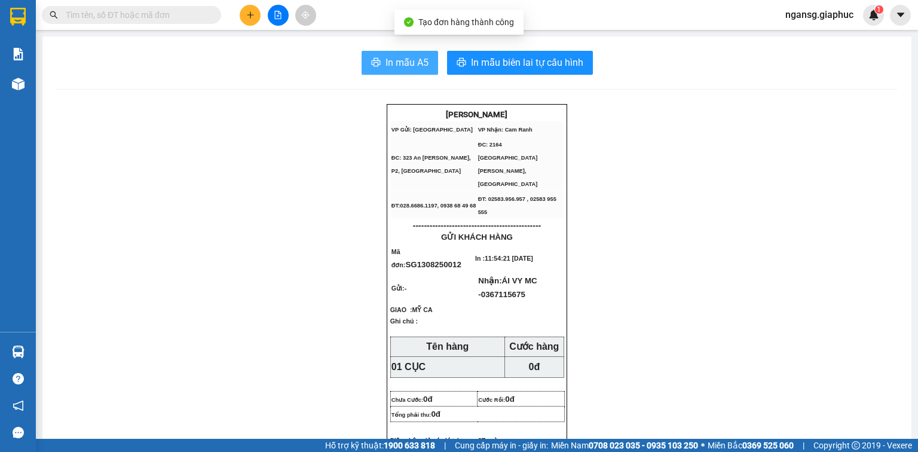
click at [409, 55] on span "In mẫu A5" at bounding box center [407, 62] width 43 height 15
